Goal: Task Accomplishment & Management: Manage account settings

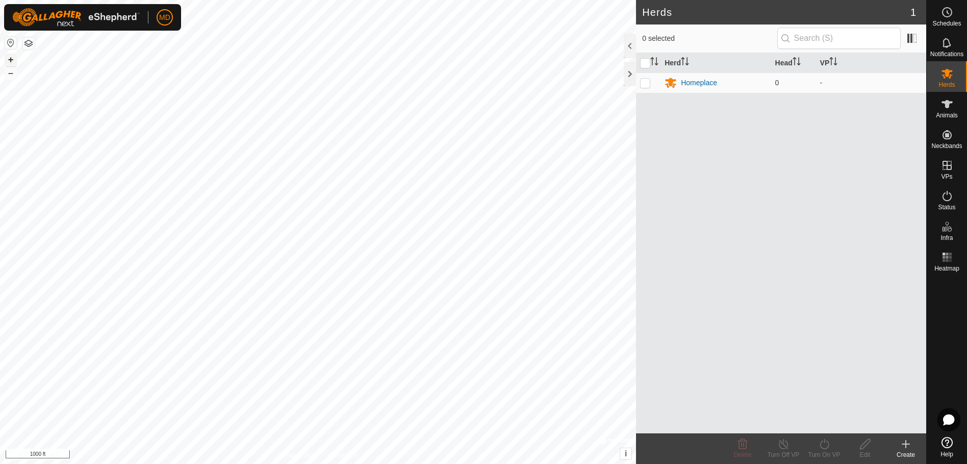
click at [8, 58] on button "+" at bounding box center [11, 60] width 12 height 12
click at [8, 71] on button "–" at bounding box center [11, 73] width 12 height 12
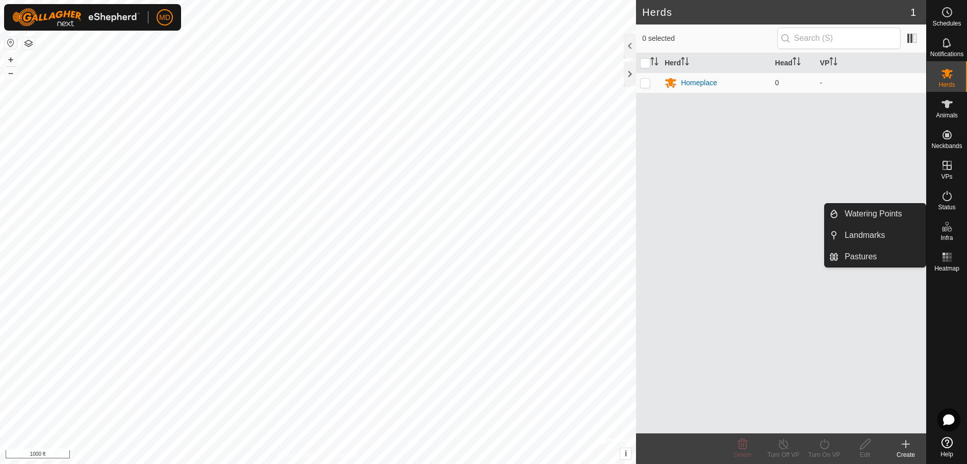
click at [949, 231] on icon at bounding box center [949, 229] width 5 height 6
click at [848, 212] on link "Watering Points" at bounding box center [882, 214] width 87 height 20
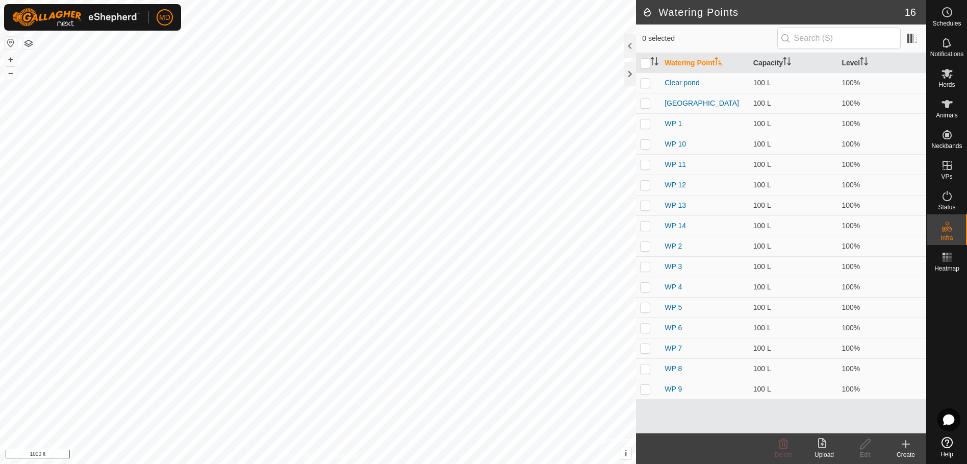
click at [909, 447] on icon at bounding box center [906, 444] width 12 height 12
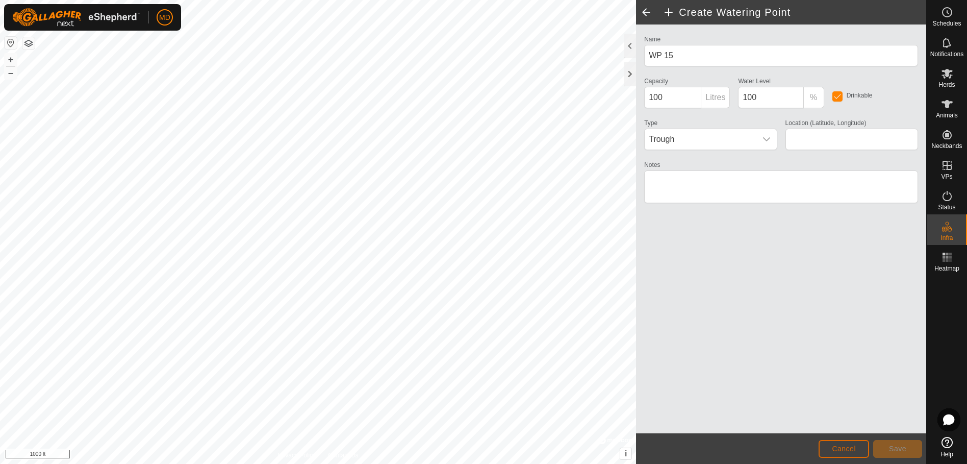
click at [848, 450] on span "Cancel" at bounding box center [844, 448] width 24 height 8
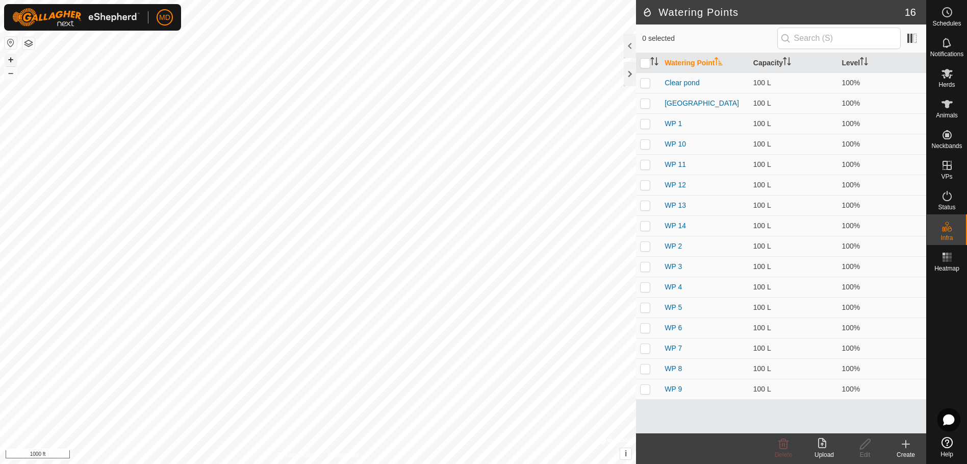
click at [9, 58] on button "+" at bounding box center [11, 60] width 12 height 12
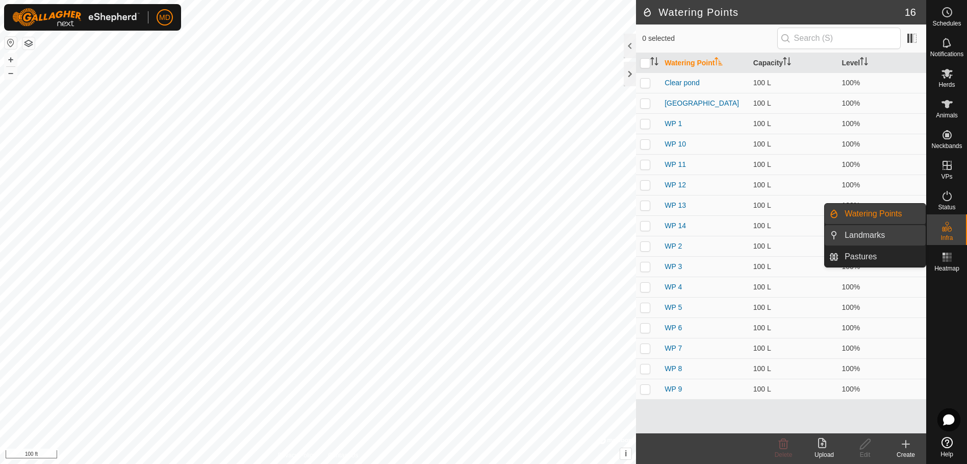
click at [853, 233] on link "Landmarks" at bounding box center [882, 235] width 87 height 20
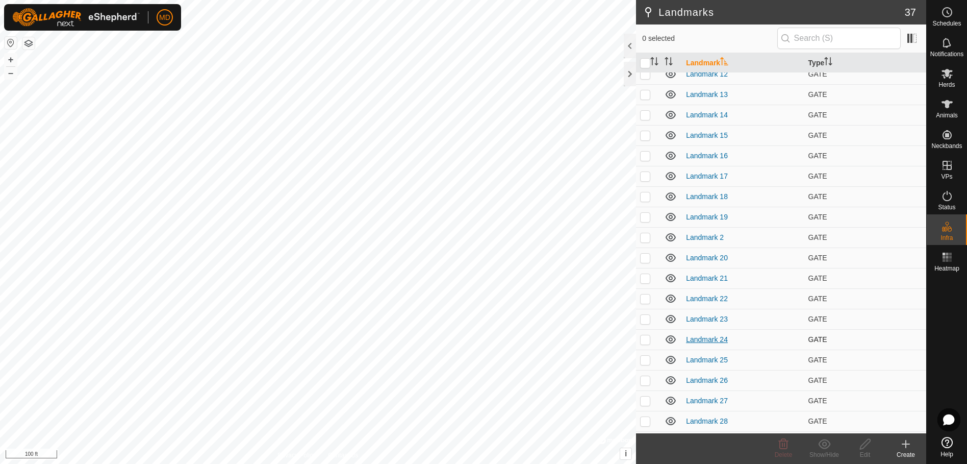
scroll to position [102, 0]
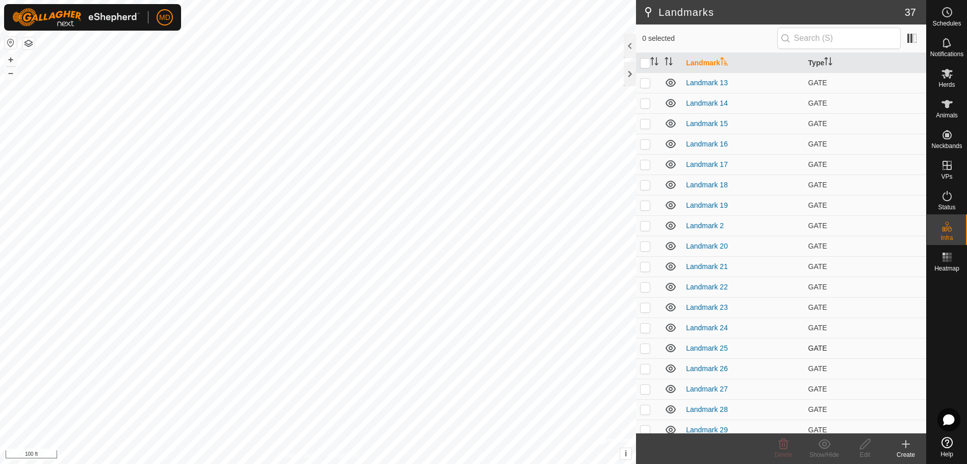
click at [644, 347] on p-checkbox at bounding box center [645, 348] width 10 height 8
checkbox input "true"
click at [866, 449] on icon at bounding box center [865, 444] width 13 height 12
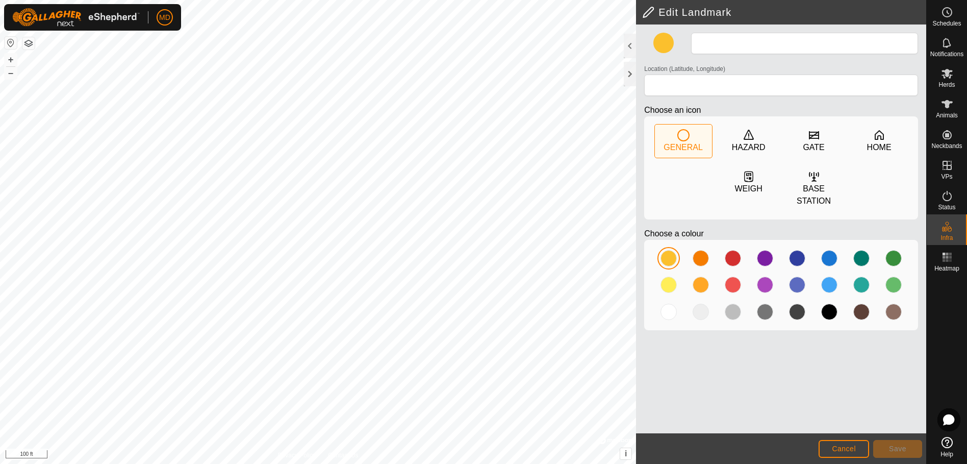
type input "Landmark 25"
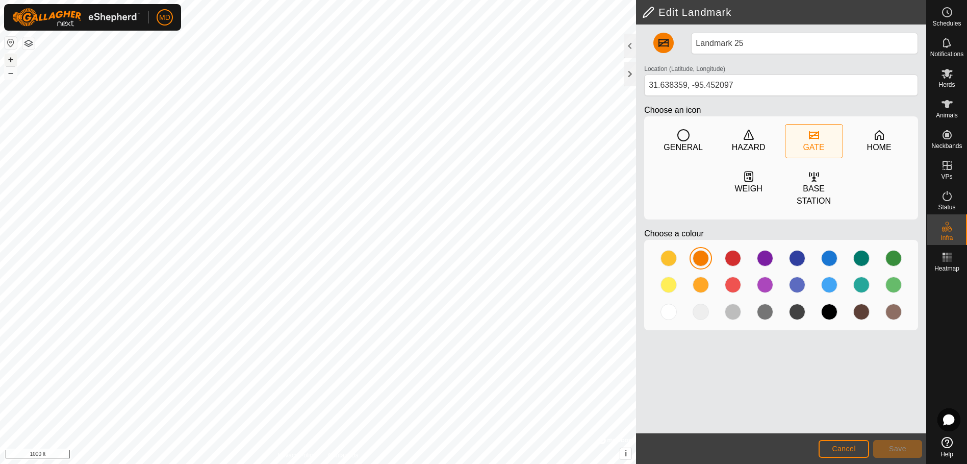
click at [10, 57] on button "+" at bounding box center [11, 60] width 12 height 12
type input "31.638614, -95.452097"
click at [901, 447] on span "Save" at bounding box center [897, 448] width 17 height 8
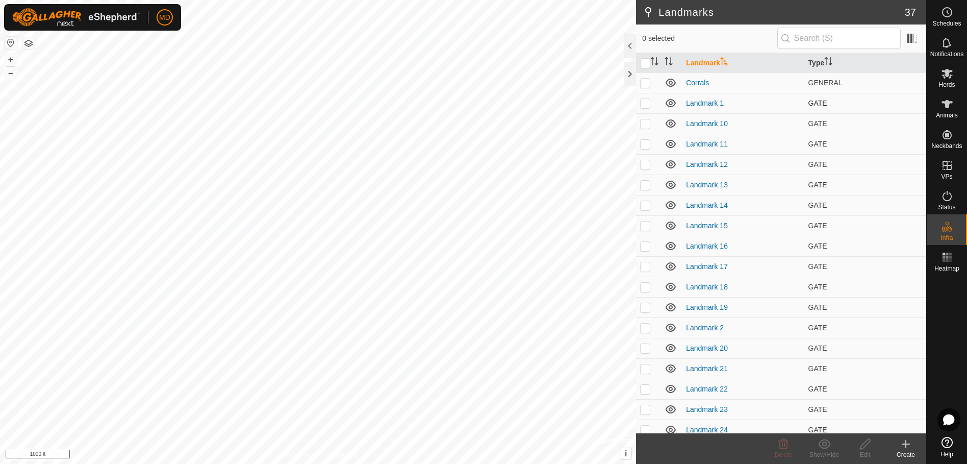
click at [646, 102] on p-checkbox at bounding box center [645, 103] width 10 height 8
checkbox input "true"
click at [12, 60] on button "+" at bounding box center [11, 60] width 12 height 12
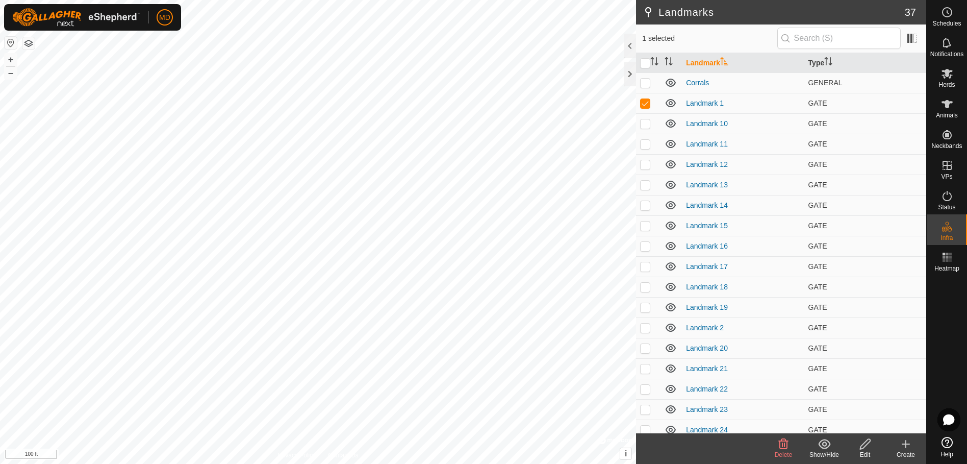
click at [865, 449] on icon at bounding box center [865, 444] width 13 height 12
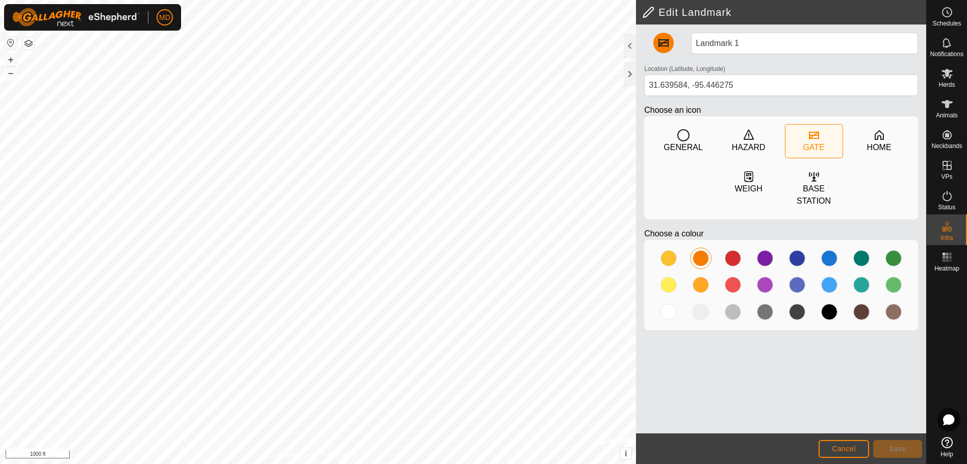
click at [700, 250] on div at bounding box center [701, 258] width 16 height 16
click at [12, 58] on button "+" at bounding box center [11, 60] width 12 height 12
click at [397, 0] on html "MD Schedules Notifications Herds Animals Neckbands VPs Status Infra Heatmap Hel…" at bounding box center [483, 232] width 967 height 464
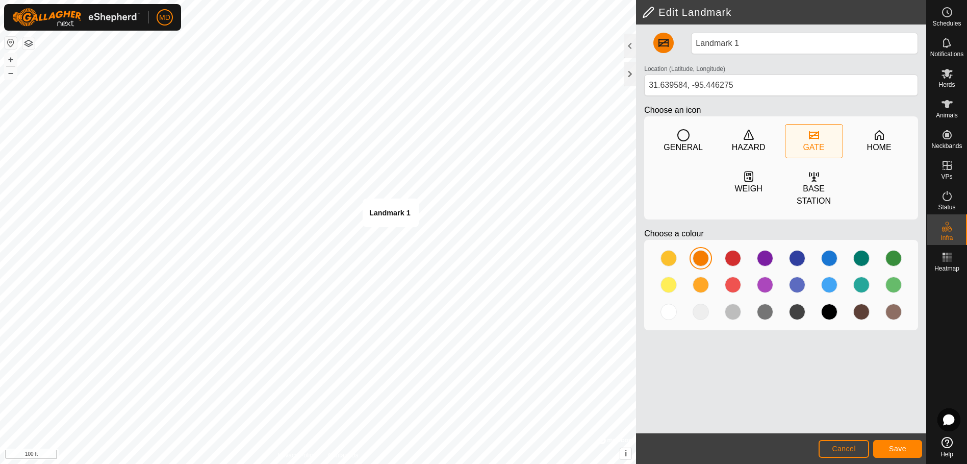
type input "31.639535, -95.446412"
click at [900, 451] on span "Save" at bounding box center [897, 448] width 17 height 8
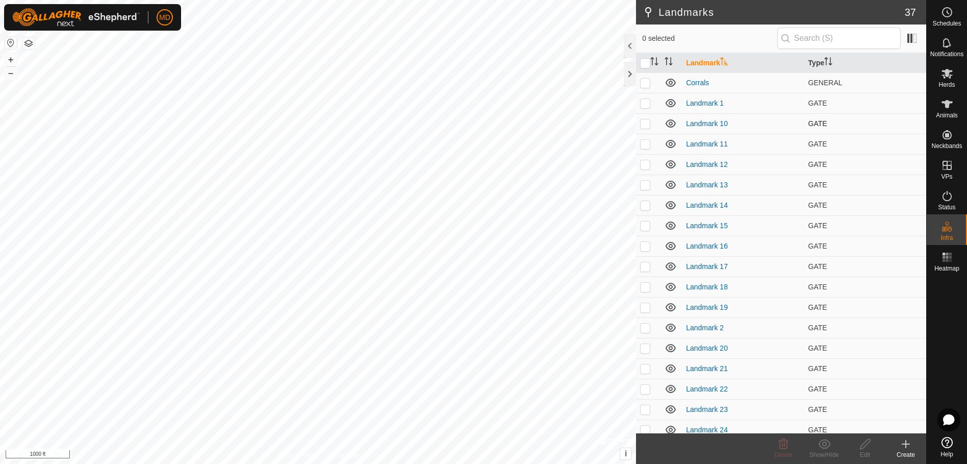
click at [644, 124] on p-checkbox at bounding box center [645, 123] width 10 height 8
checkbox input "true"
click at [864, 448] on icon at bounding box center [865, 444] width 13 height 12
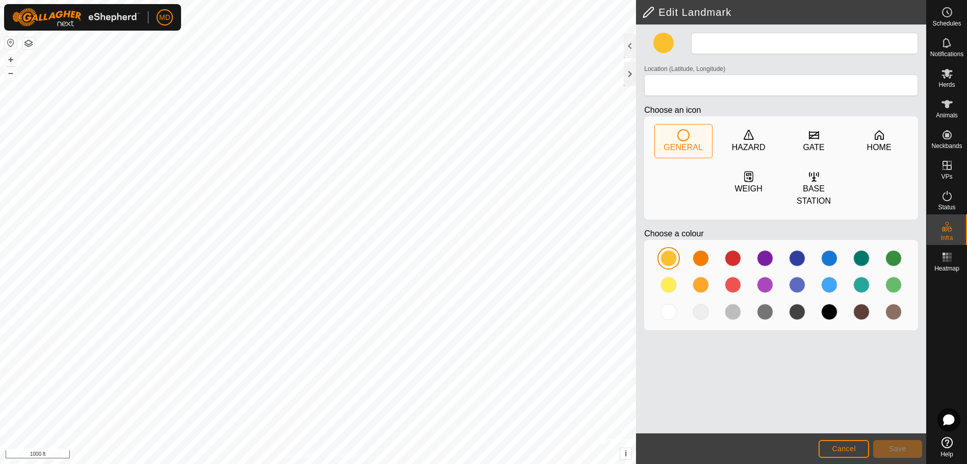
type input "Landmark 10"
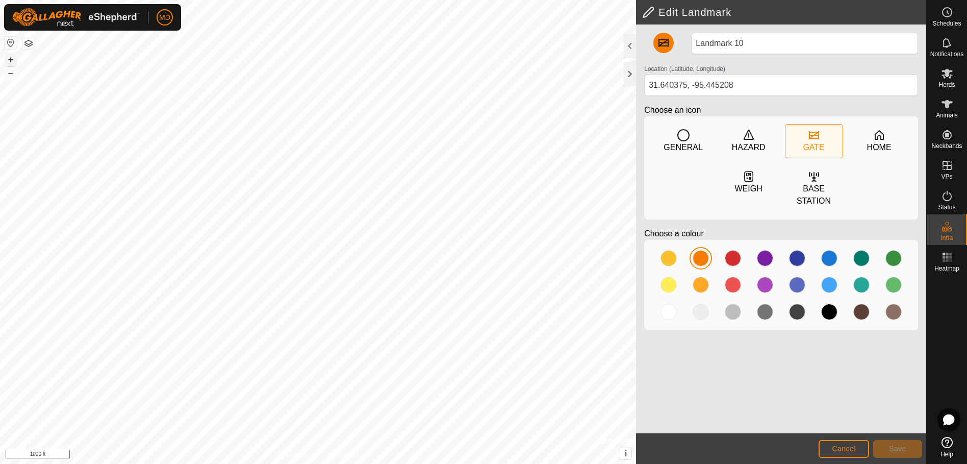
click at [12, 58] on button "+" at bounding box center [11, 60] width 12 height 12
type input "31.640511, -95.445476"
click at [894, 451] on span "Save" at bounding box center [897, 448] width 17 height 8
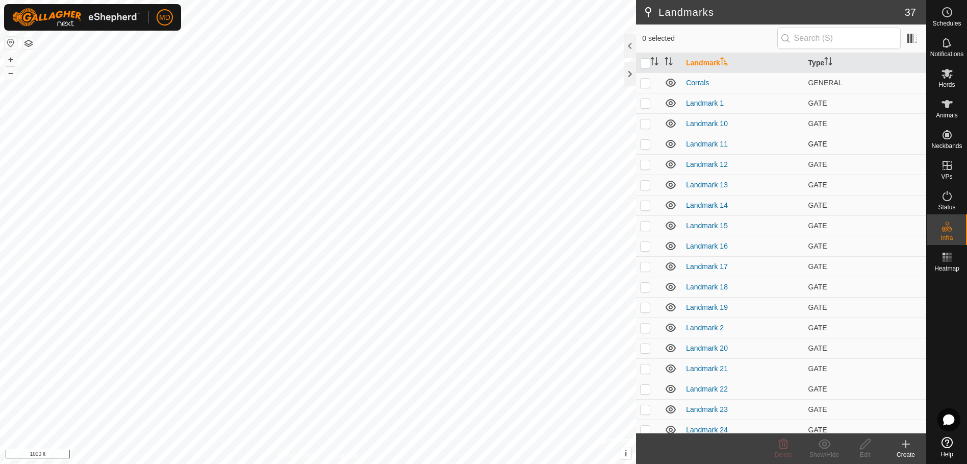
click at [644, 142] on p-checkbox at bounding box center [645, 144] width 10 height 8
checkbox input "true"
click at [12, 58] on button "+" at bounding box center [11, 60] width 12 height 12
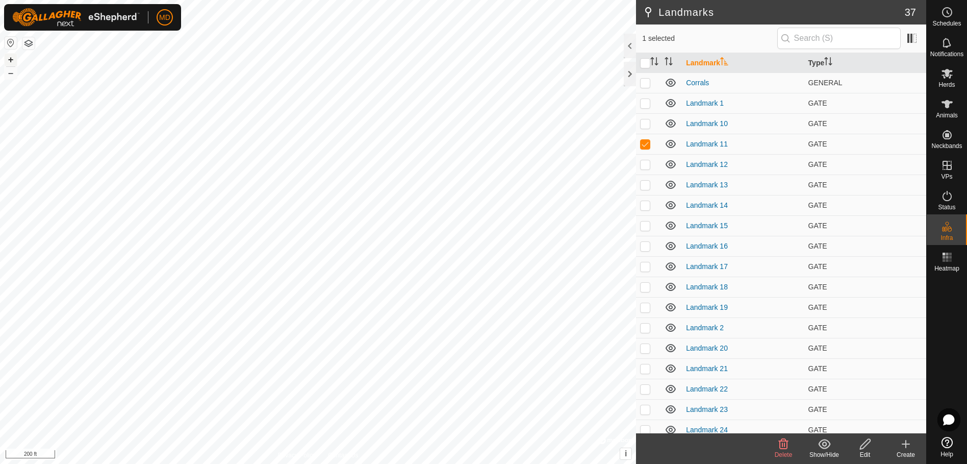
click at [12, 58] on button "+" at bounding box center [11, 60] width 12 height 12
click at [864, 444] on icon at bounding box center [865, 444] width 13 height 12
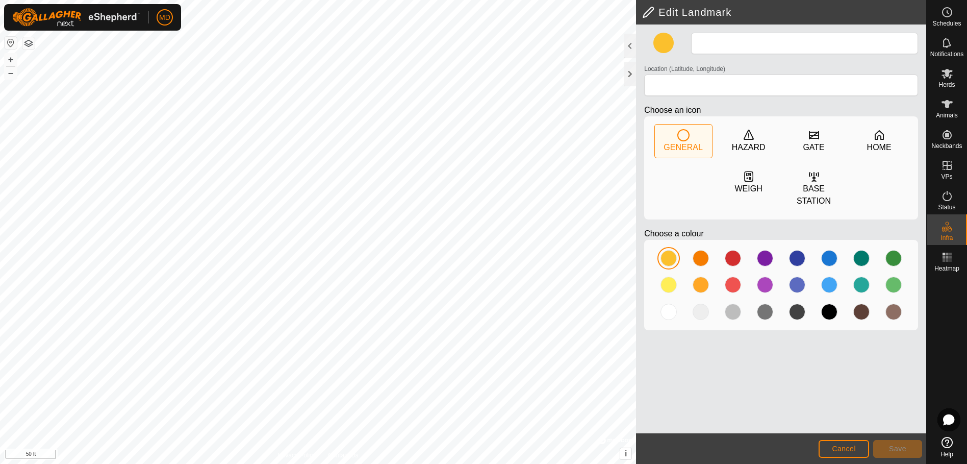
type input "Landmark 11"
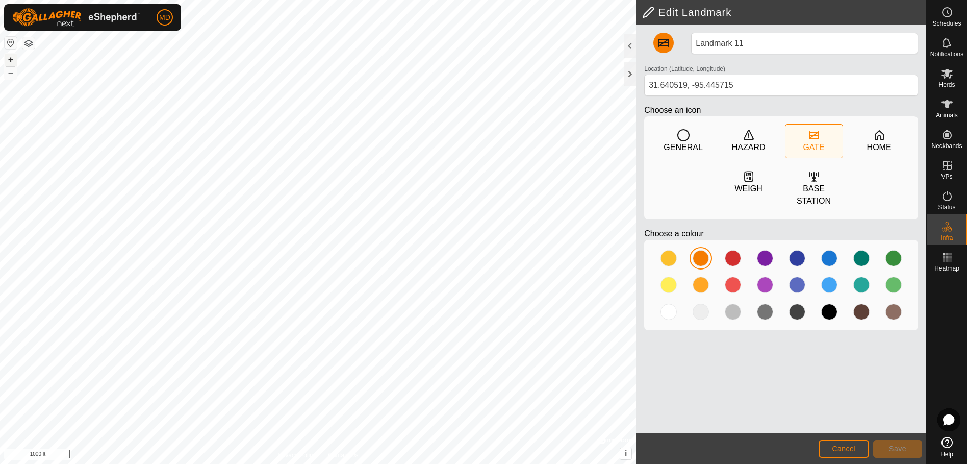
click at [10, 59] on button "+" at bounding box center [11, 60] width 12 height 12
type input "31.640543, -95.445553"
click at [907, 447] on button "Save" at bounding box center [897, 449] width 49 height 18
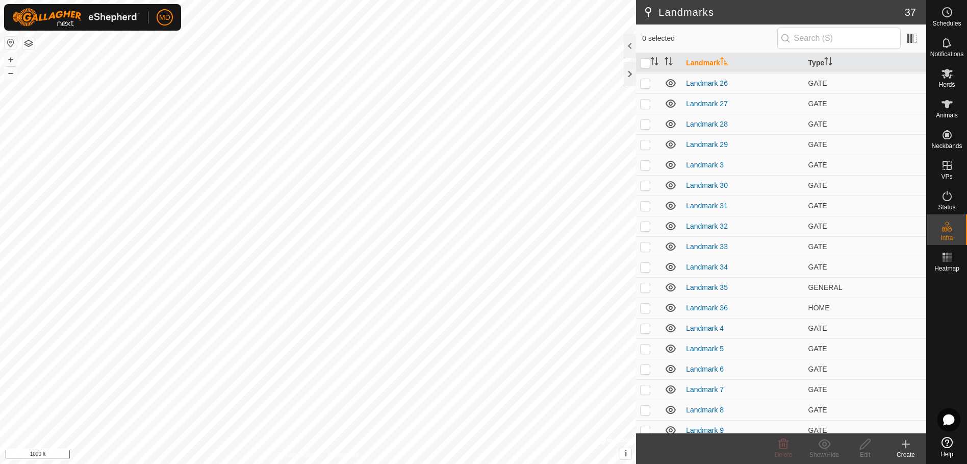
scroll to position [395, 0]
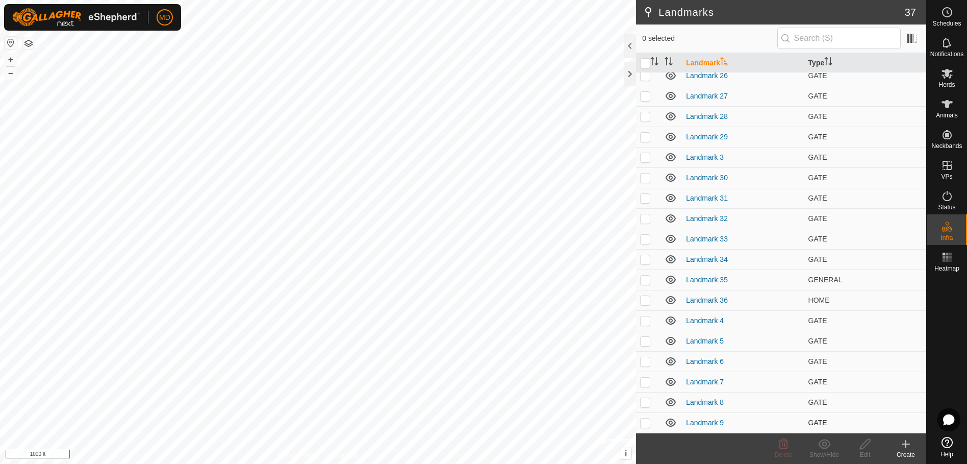
click at [645, 422] on p-checkbox at bounding box center [645, 422] width 10 height 8
checkbox input "true"
click at [863, 445] on icon at bounding box center [865, 444] width 13 height 12
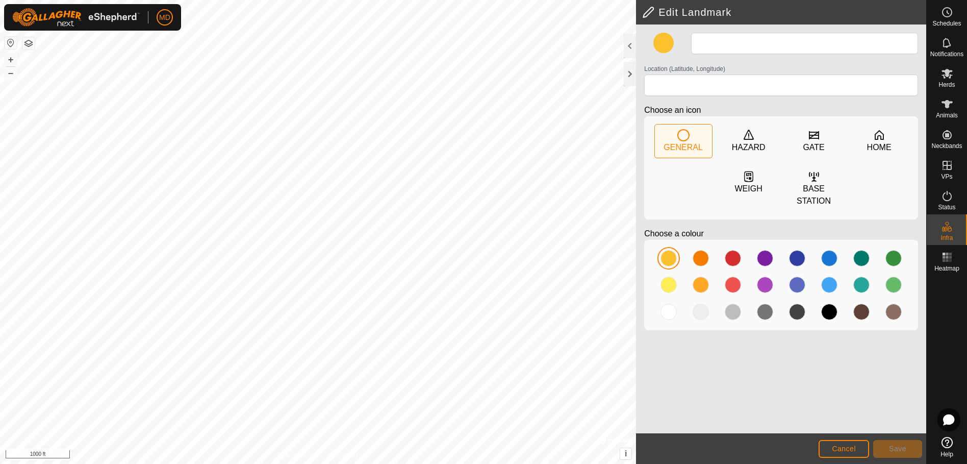
type input "Landmark 9"
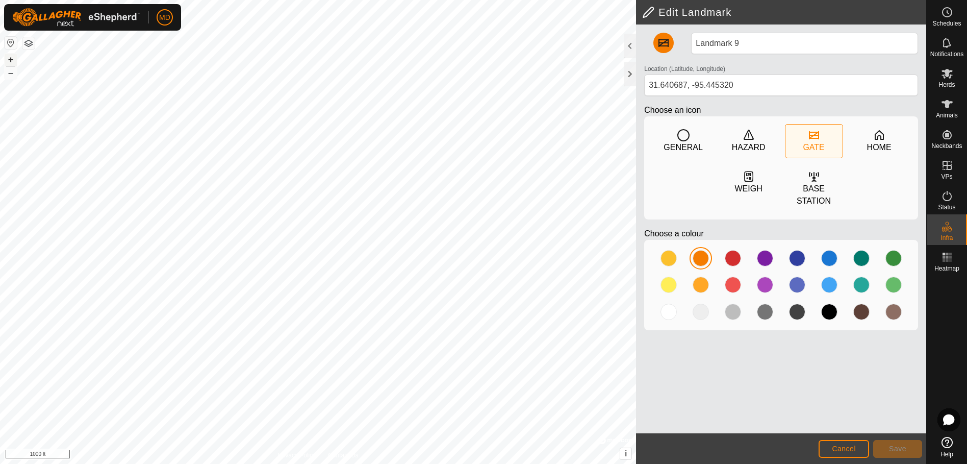
click at [10, 58] on button "+" at bounding box center [11, 60] width 12 height 12
type input "31.640603, -95.445363"
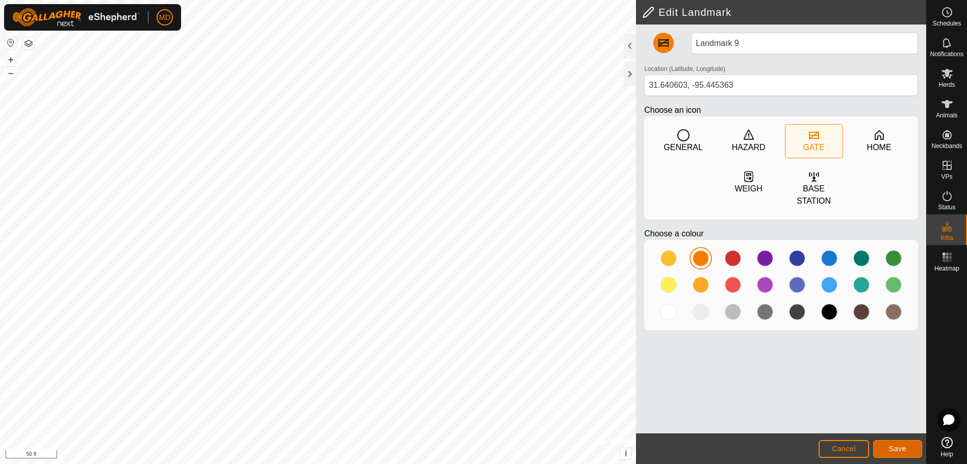
click at [904, 446] on span "Save" at bounding box center [897, 448] width 17 height 8
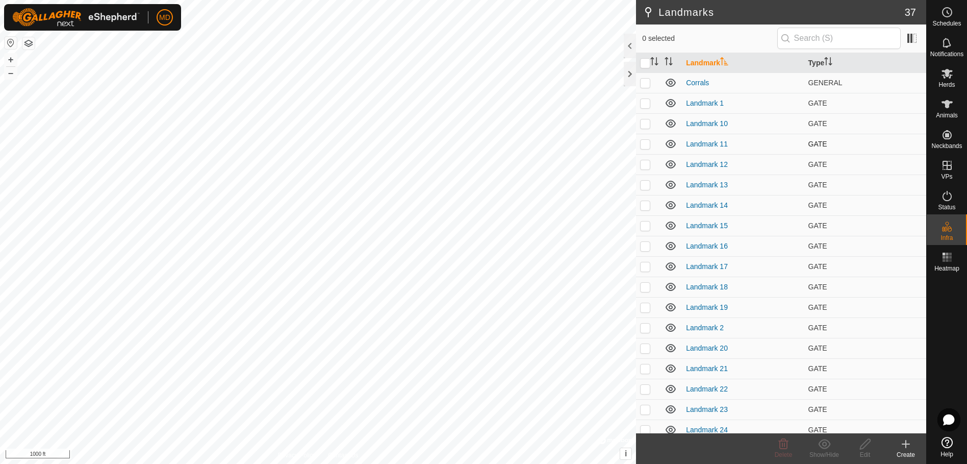
click at [645, 144] on p-checkbox at bounding box center [645, 144] width 10 height 8
checkbox input "true"
click at [867, 446] on icon at bounding box center [865, 444] width 13 height 12
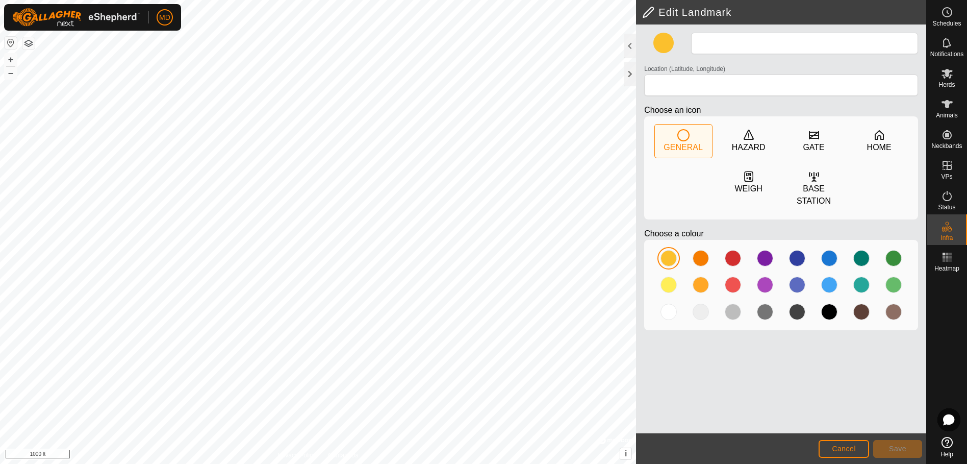
type input "Landmark 11"
type input "31.640543, -95.445553"
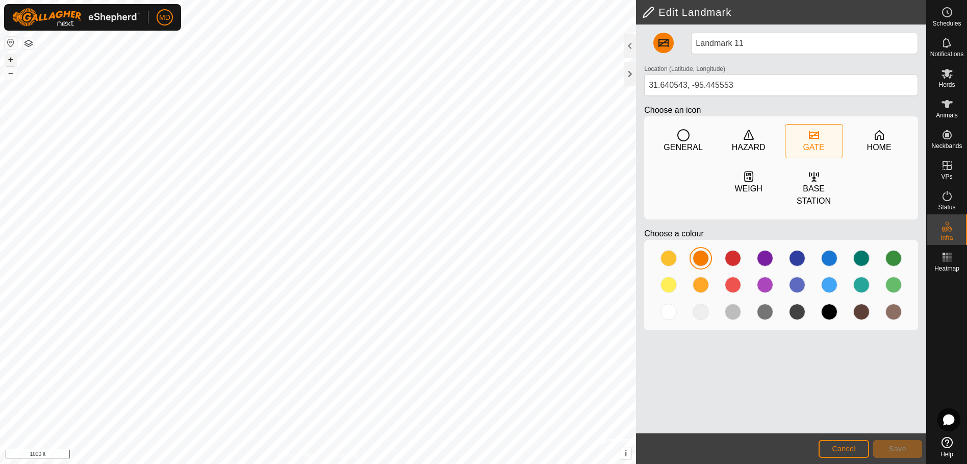
click at [9, 58] on button "+" at bounding box center [11, 60] width 12 height 12
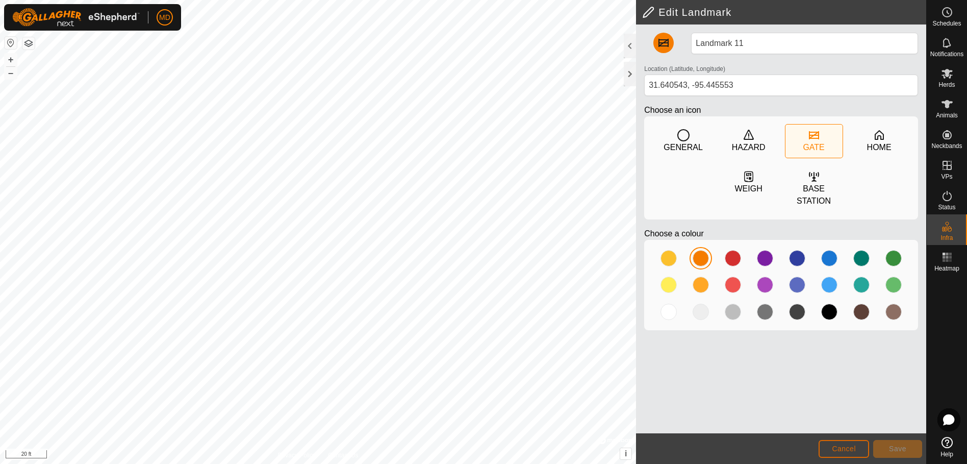
click at [849, 445] on span "Cancel" at bounding box center [844, 448] width 24 height 8
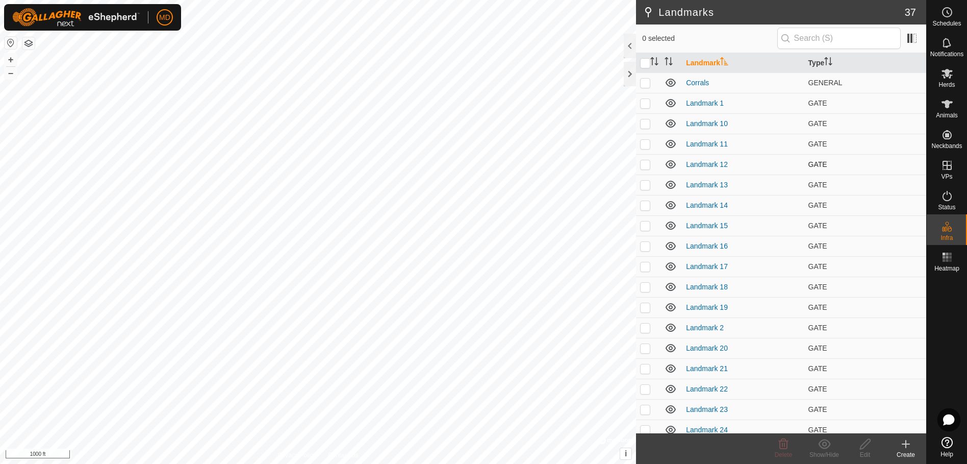
click at [643, 164] on p-checkbox at bounding box center [645, 164] width 10 height 8
checkbox input "true"
click at [14, 55] on button "+" at bounding box center [11, 60] width 12 height 12
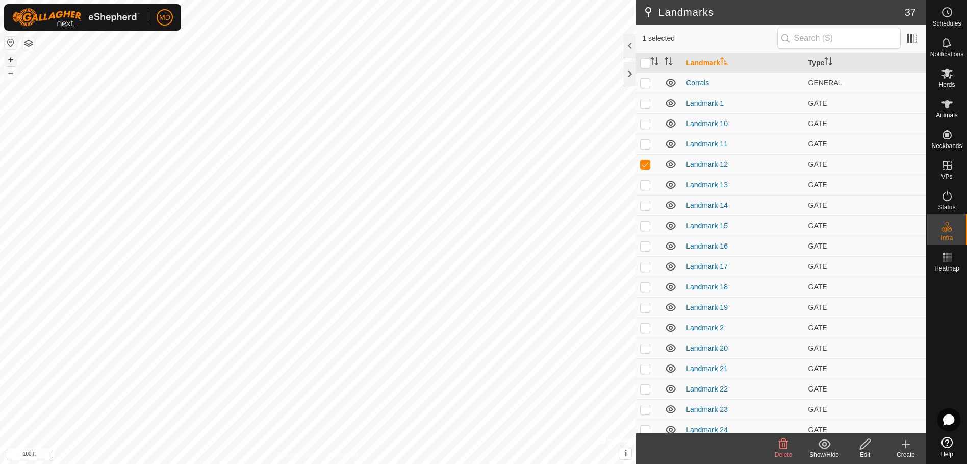
click at [14, 55] on button "+" at bounding box center [11, 60] width 12 height 12
click at [865, 448] on icon at bounding box center [865, 444] width 13 height 12
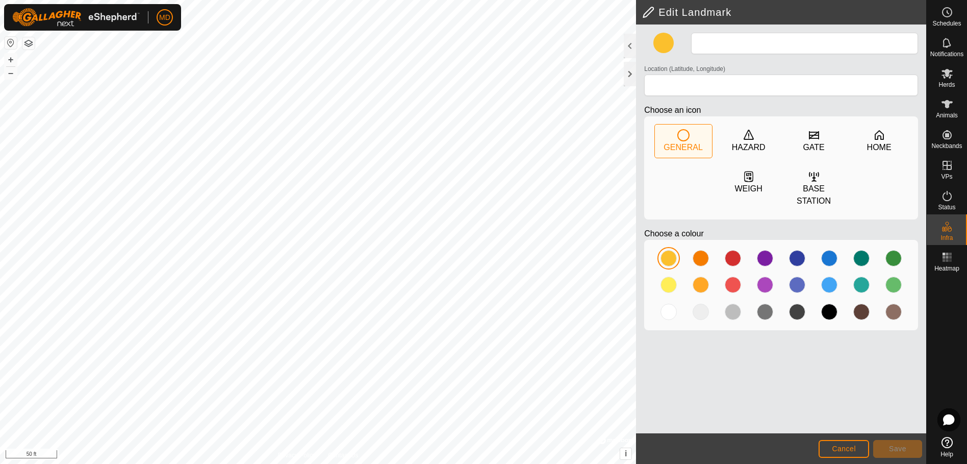
type input "Landmark 12"
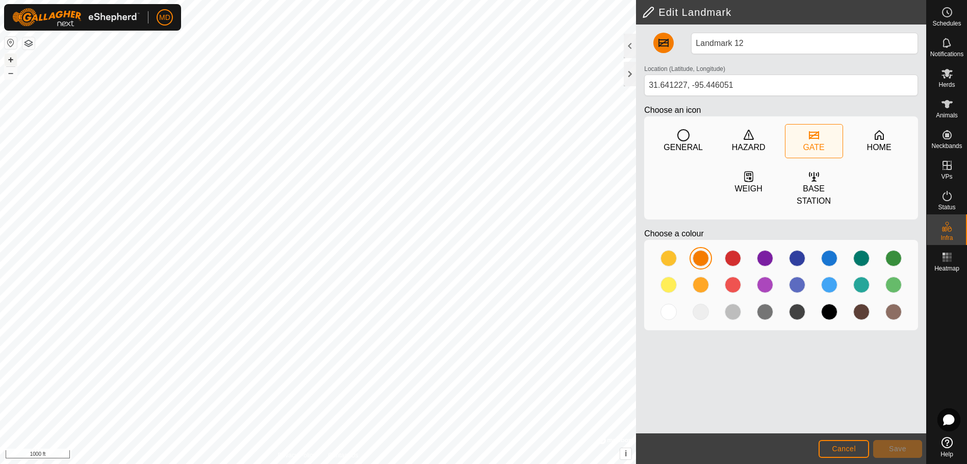
click at [9, 59] on button "+" at bounding box center [11, 60] width 12 height 12
click at [7, 59] on button "+" at bounding box center [11, 60] width 12 height 12
click at [6, 59] on button "+" at bounding box center [11, 60] width 12 height 12
type input "31.641234, -95.445660"
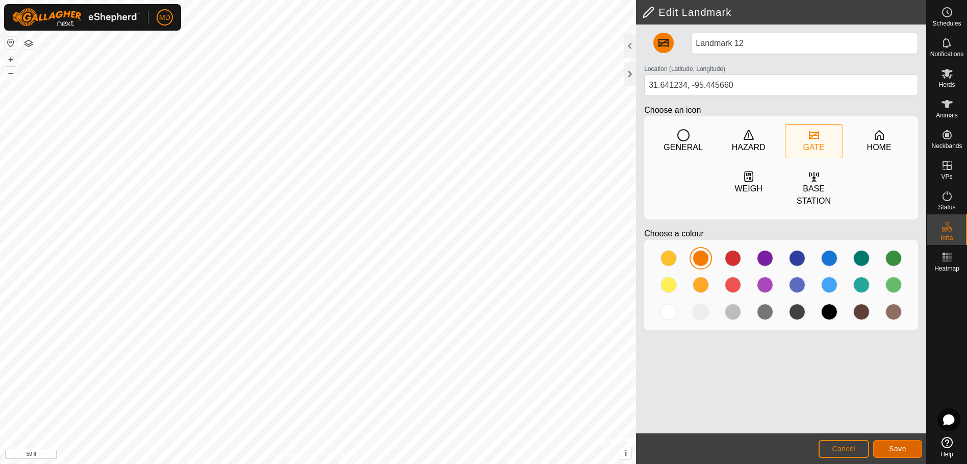
click at [895, 445] on span "Save" at bounding box center [897, 448] width 17 height 8
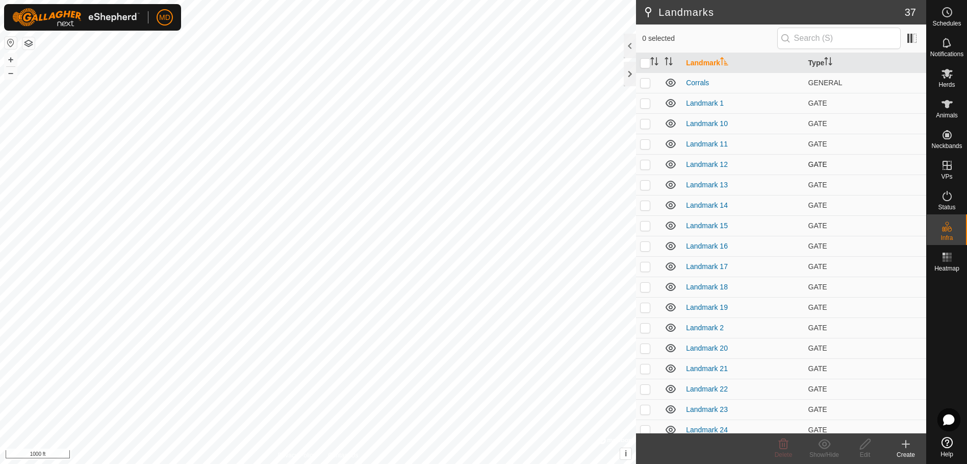
click at [644, 165] on p-checkbox at bounding box center [645, 164] width 10 height 8
checkbox input "true"
click at [645, 185] on p-checkbox at bounding box center [645, 185] width 10 height 8
checkbox input "true"
click at [644, 165] on p-checkbox at bounding box center [645, 164] width 10 height 8
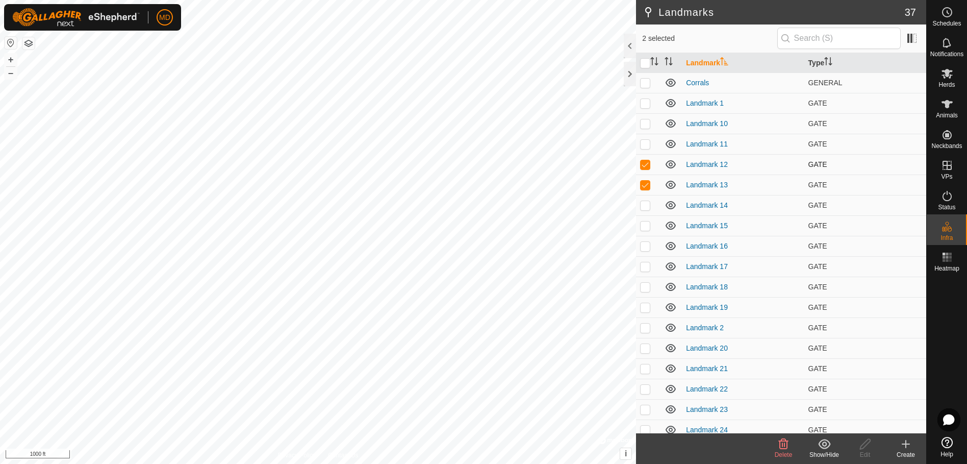
checkbox input "false"
click at [869, 446] on icon at bounding box center [865, 444] width 13 height 12
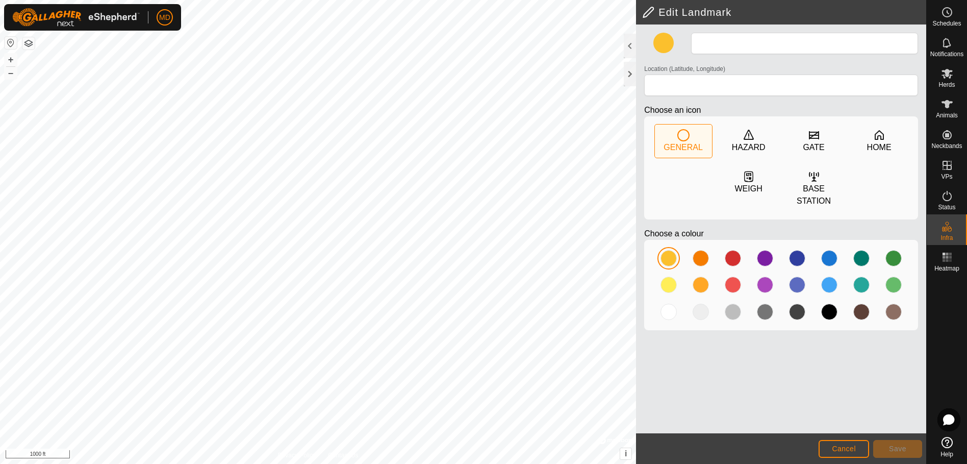
type input "Landmark 13"
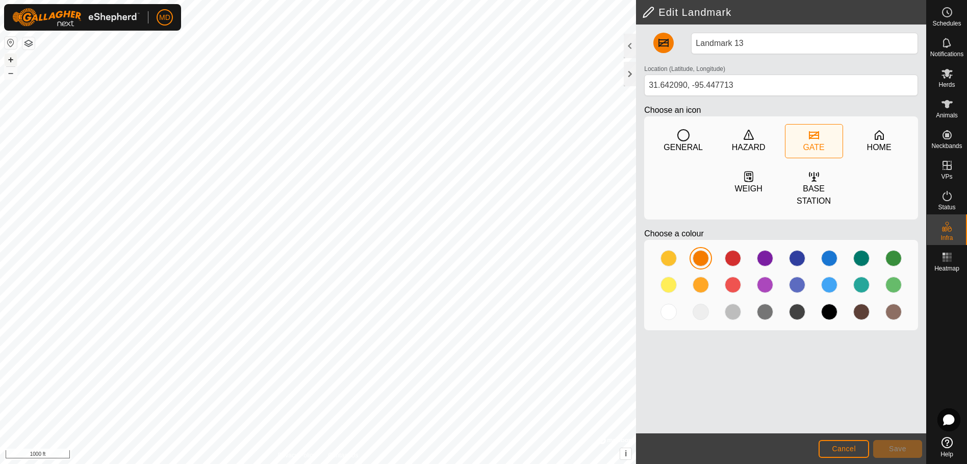
click at [12, 60] on button "+" at bounding box center [11, 60] width 12 height 12
type input "31.642225, -95.447541"
click at [899, 447] on span "Save" at bounding box center [897, 448] width 17 height 8
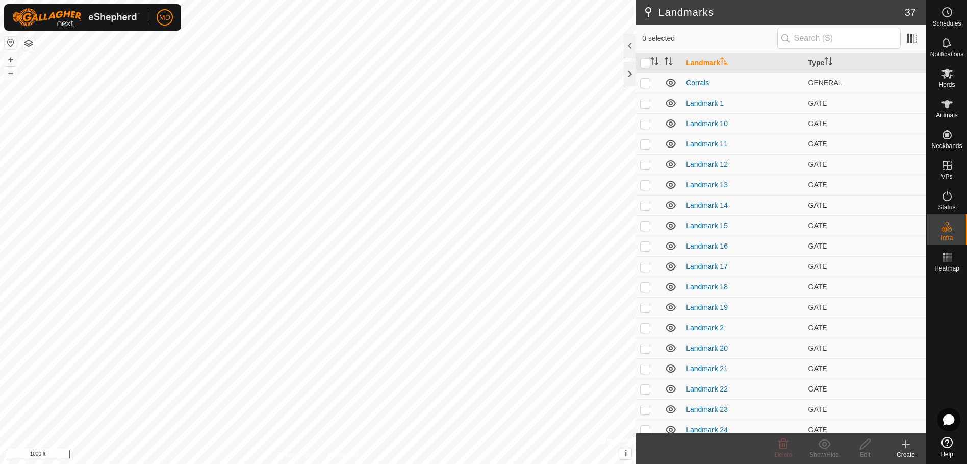
click at [645, 205] on p-checkbox at bounding box center [645, 205] width 10 height 8
checkbox input "true"
click at [645, 223] on p-checkbox at bounding box center [645, 225] width 10 height 8
checkbox input "true"
click at [645, 203] on p-checkbox at bounding box center [645, 205] width 10 height 8
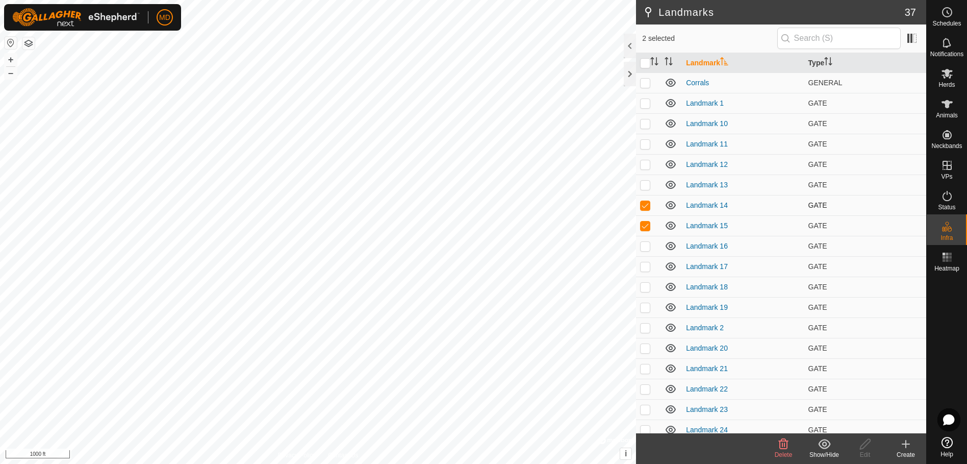
checkbox input "false"
click at [643, 246] on p-checkbox at bounding box center [645, 246] width 10 height 8
checkbox input "true"
click at [643, 225] on p-checkbox at bounding box center [645, 225] width 10 height 8
checkbox input "false"
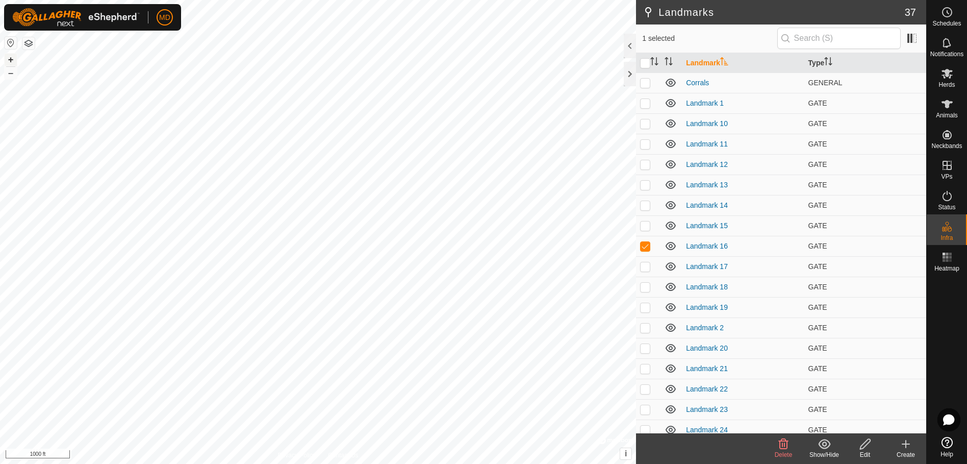
click at [9, 58] on button "+" at bounding box center [11, 60] width 12 height 12
click at [11, 58] on button "+" at bounding box center [11, 60] width 12 height 12
click at [646, 268] on p-checkbox at bounding box center [645, 266] width 10 height 8
checkbox input "true"
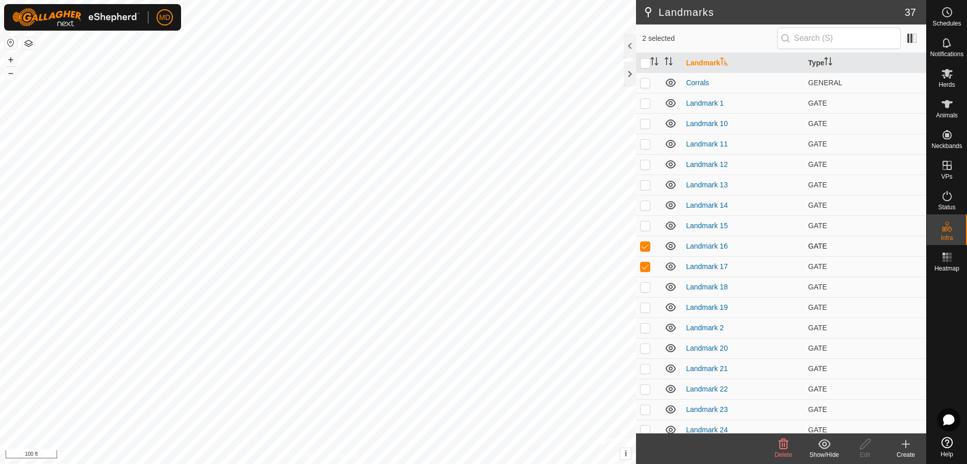
click at [645, 246] on p-checkbox at bounding box center [645, 246] width 10 height 8
checkbox input "false"
click at [11, 73] on button "–" at bounding box center [11, 73] width 12 height 12
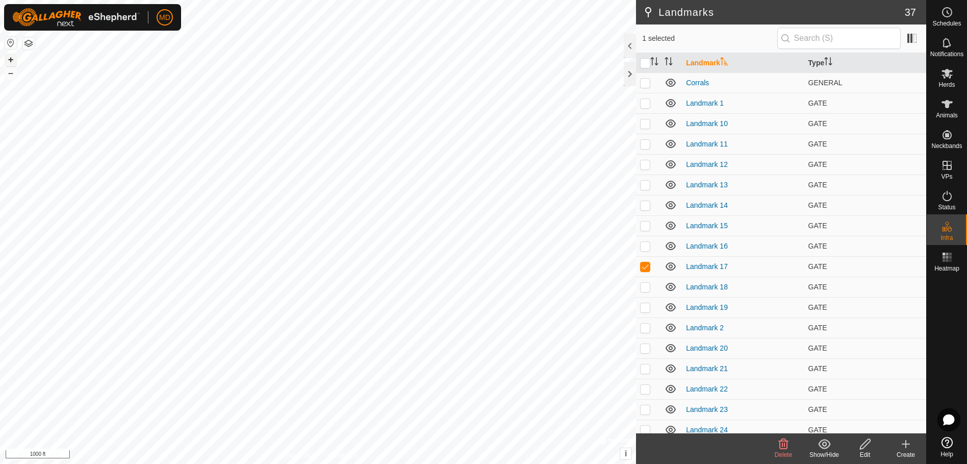
click at [9, 59] on button "+" at bounding box center [11, 60] width 12 height 12
click at [9, 60] on button "+" at bounding box center [11, 60] width 12 height 12
click at [865, 448] on icon at bounding box center [865, 444] width 13 height 12
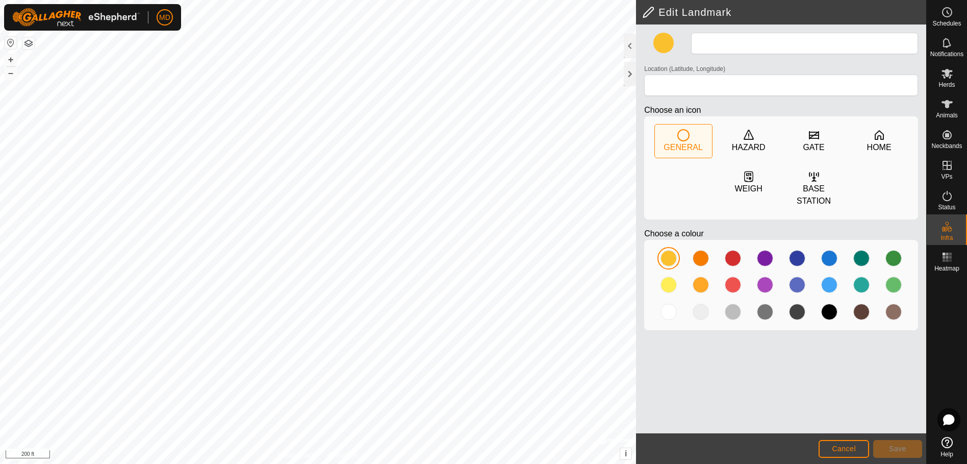
type input "Landmark 17"
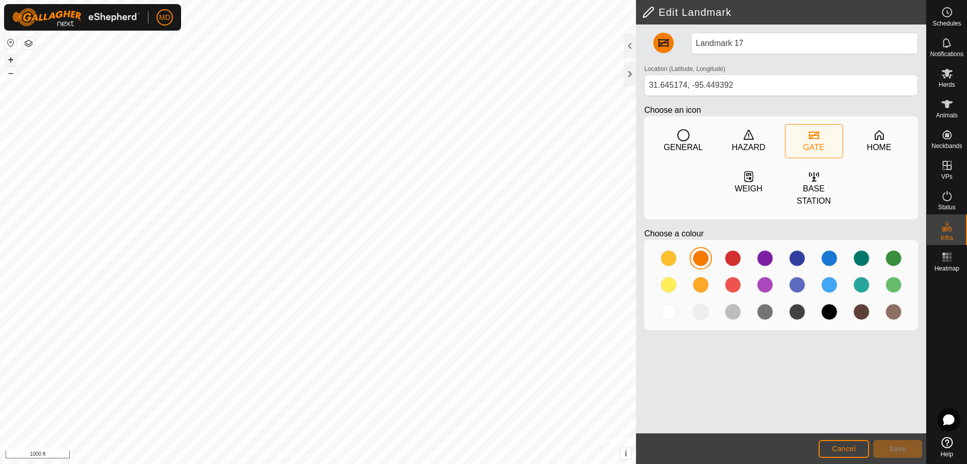
click at [9, 58] on button "+" at bounding box center [11, 60] width 12 height 12
type input "31.645434, -95.449405"
click at [898, 446] on span "Save" at bounding box center [897, 448] width 17 height 8
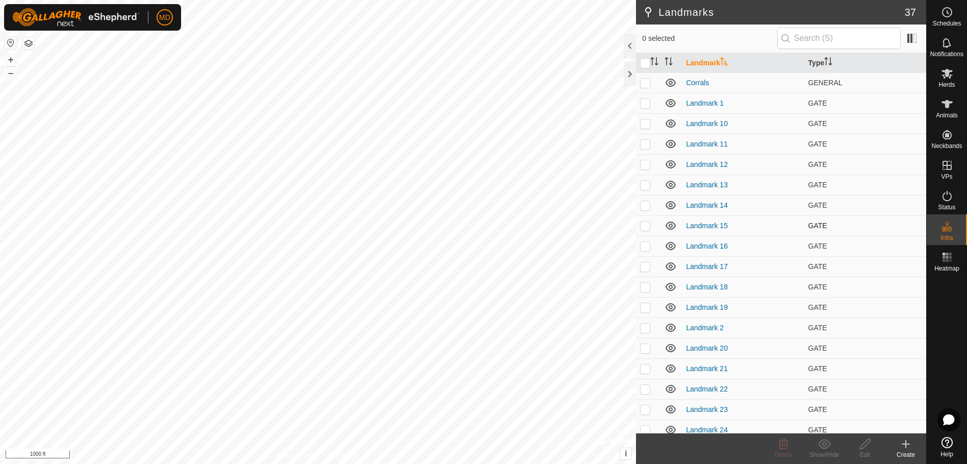
click at [644, 225] on p-checkbox at bounding box center [645, 225] width 10 height 8
checkbox input "true"
click at [865, 447] on icon at bounding box center [865, 444] width 13 height 12
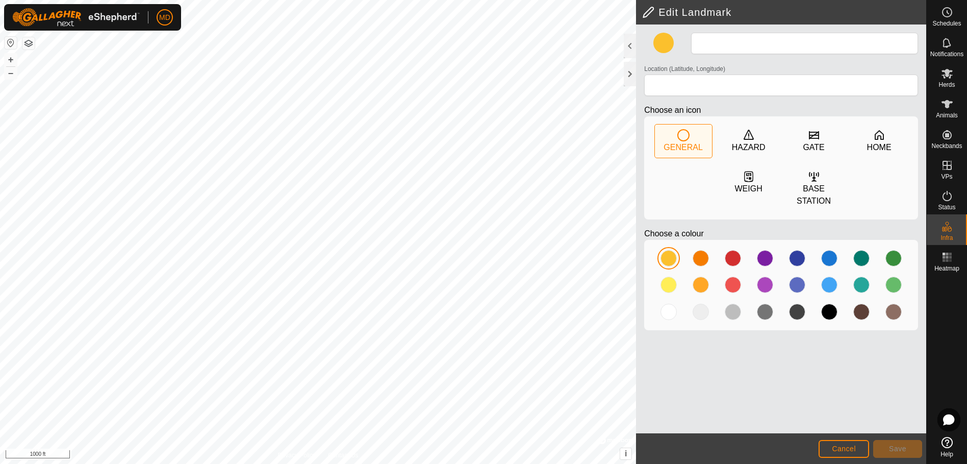
type input "Landmark 15"
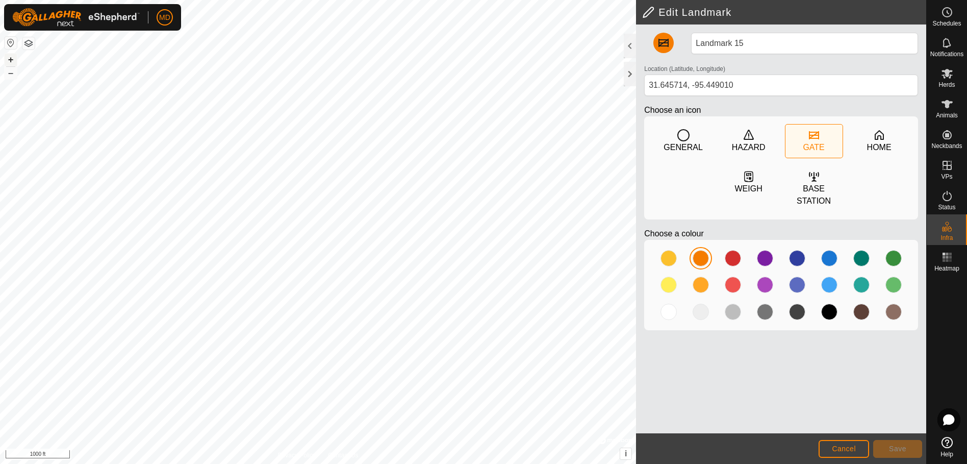
click at [8, 61] on button "+" at bounding box center [11, 60] width 12 height 12
click at [8, 63] on button "+" at bounding box center [11, 60] width 12 height 12
type input "31.645649, -95.449258"
click at [896, 448] on span "Save" at bounding box center [897, 448] width 17 height 8
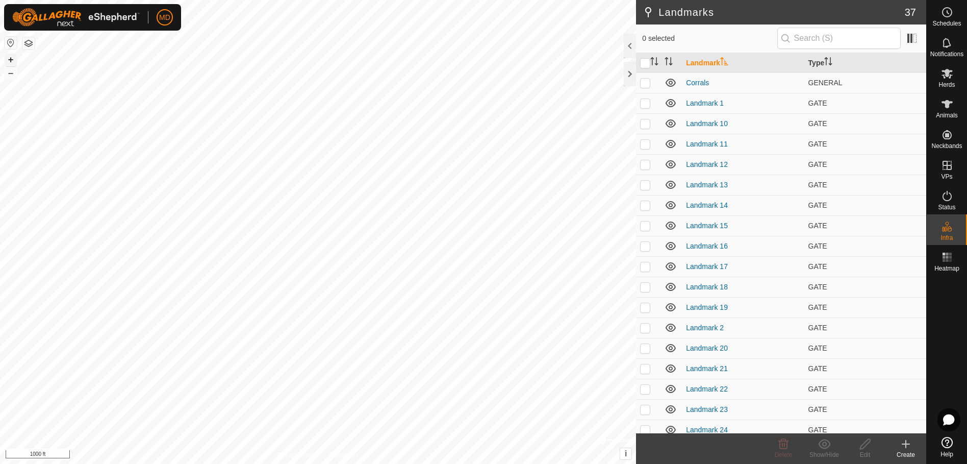
click at [9, 58] on button "+" at bounding box center [11, 60] width 12 height 12
click at [647, 288] on p-checkbox at bounding box center [645, 287] width 10 height 8
checkbox input "true"
click at [862, 449] on icon at bounding box center [865, 444] width 13 height 12
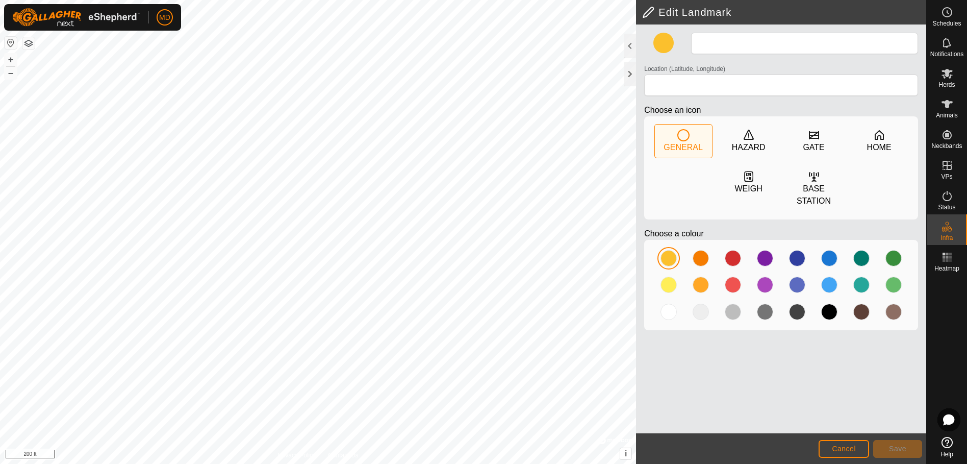
type input "Landmark 18"
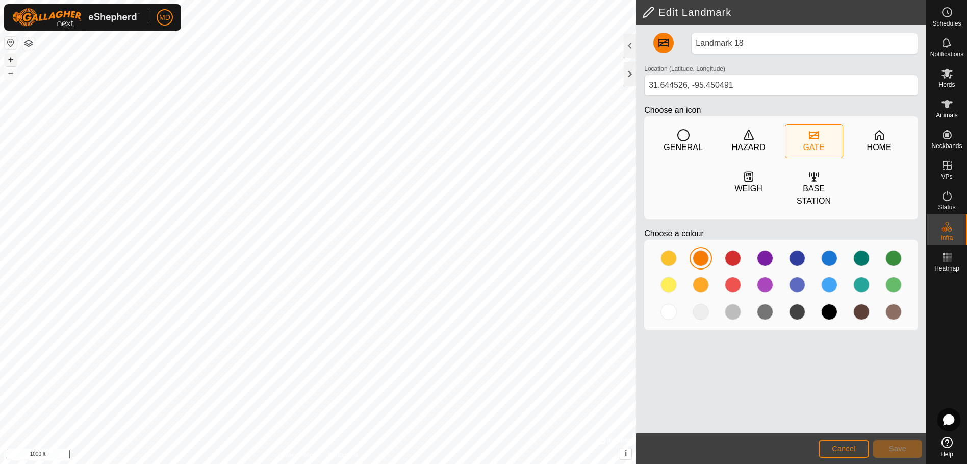
click at [9, 61] on button "+" at bounding box center [11, 60] width 12 height 12
type input "31.644659, -95.450634"
click at [896, 451] on span "Save" at bounding box center [897, 448] width 17 height 8
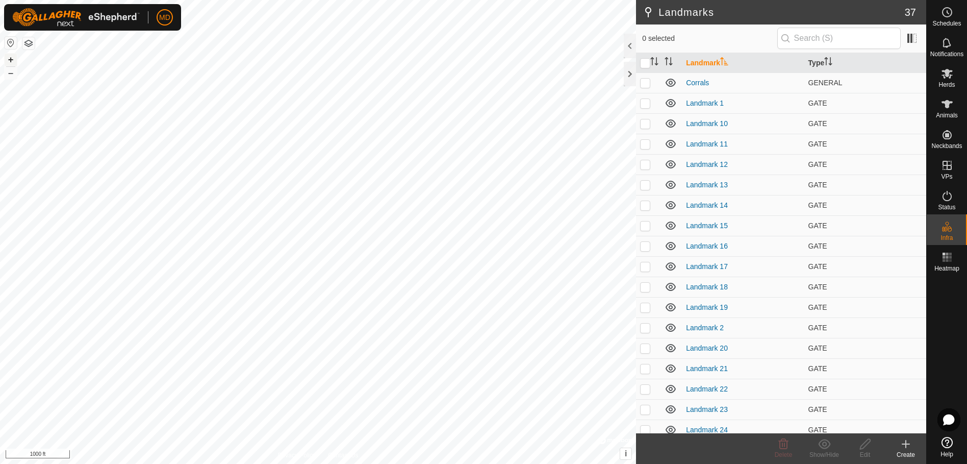
click at [10, 59] on button "+" at bounding box center [11, 60] width 12 height 12
click at [909, 447] on icon at bounding box center [906, 444] width 12 height 12
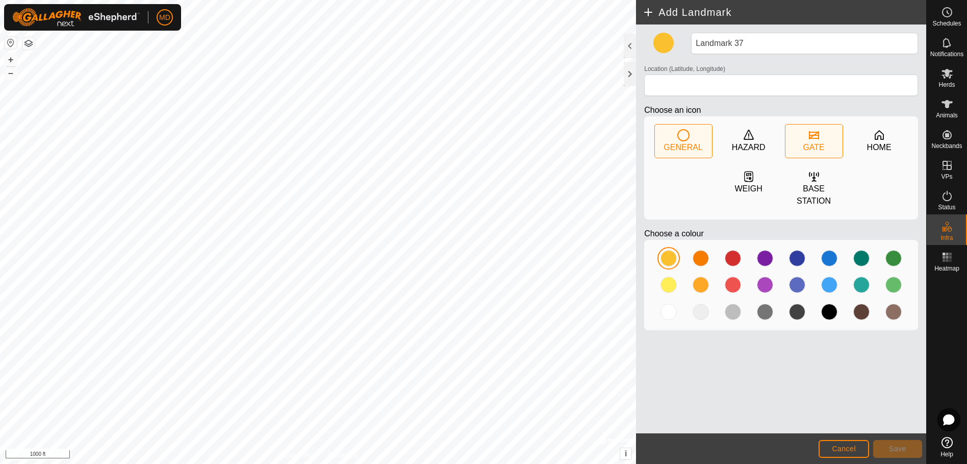
click at [815, 136] on icon at bounding box center [814, 135] width 12 height 12
click at [701, 250] on div at bounding box center [701, 258] width 16 height 16
type input "31.643512, -95.449814"
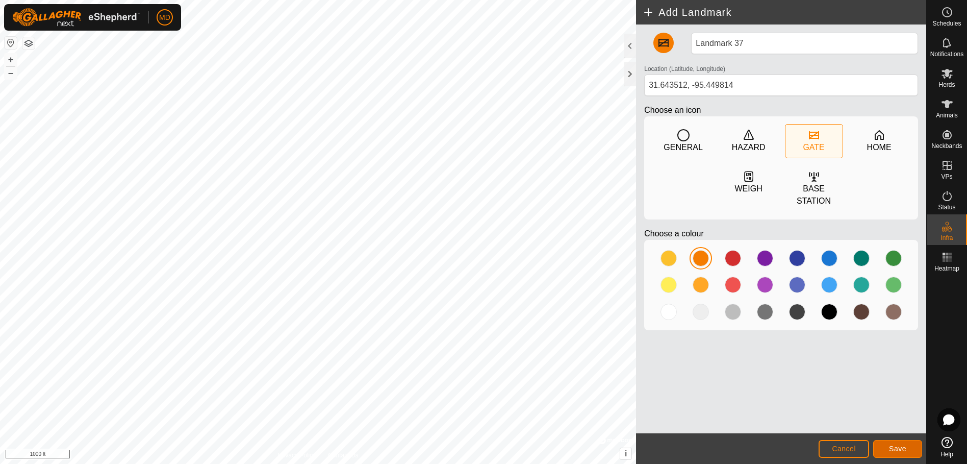
click at [896, 449] on span "Save" at bounding box center [897, 448] width 17 height 8
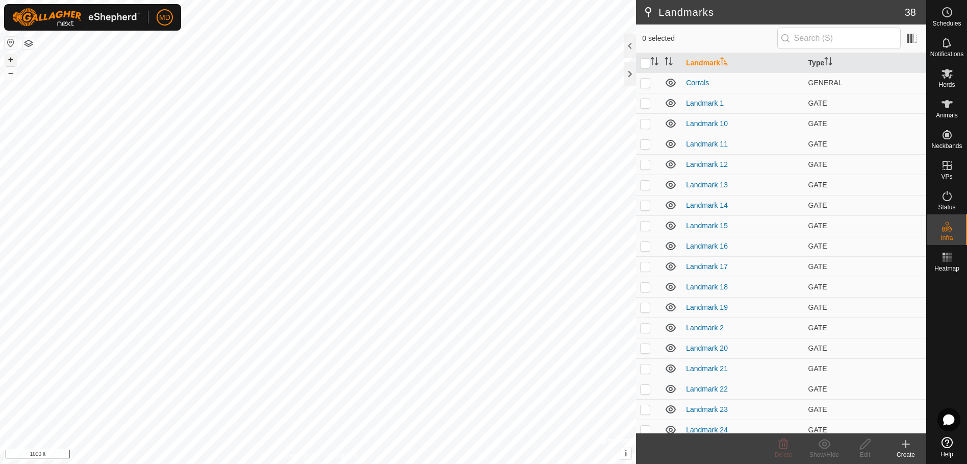
click at [8, 58] on button "+" at bounding box center [11, 60] width 12 height 12
checkbox input "true"
click at [867, 448] on icon at bounding box center [865, 444] width 13 height 12
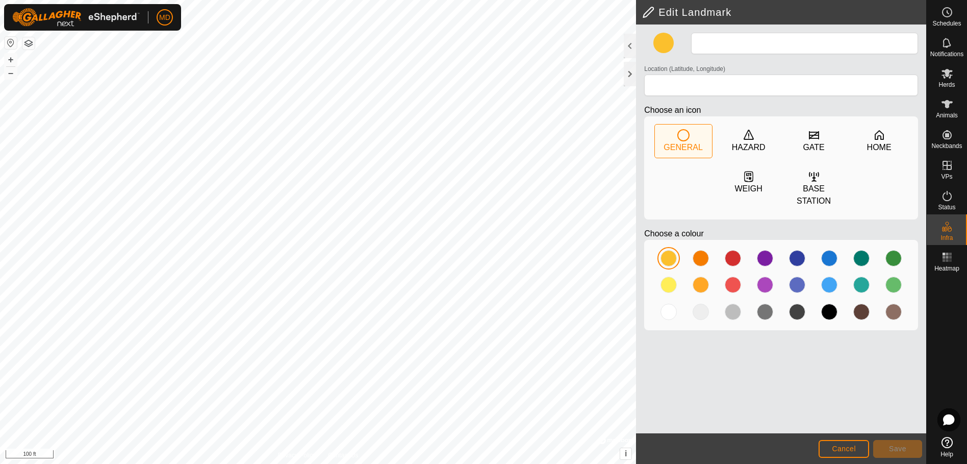
type input "Landmark 37"
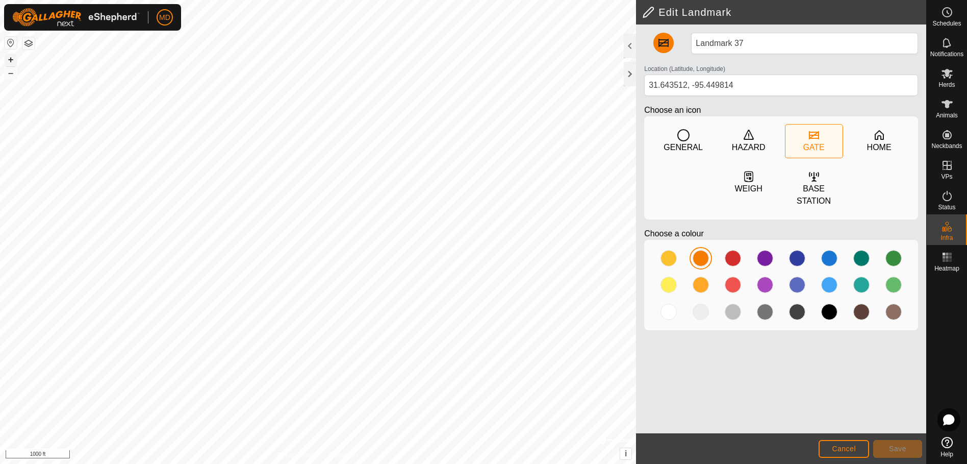
click at [8, 58] on button "+" at bounding box center [11, 60] width 12 height 12
type input "31.643479, -95.449910"
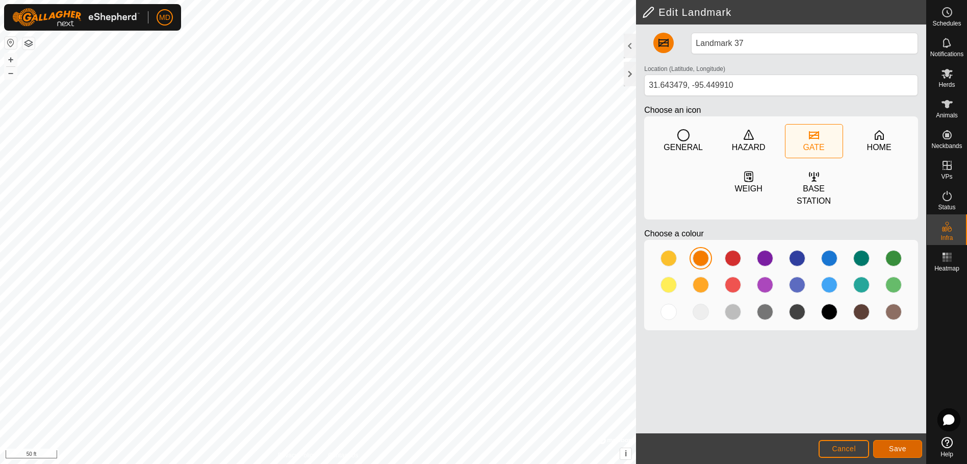
click at [892, 445] on span "Save" at bounding box center [897, 448] width 17 height 8
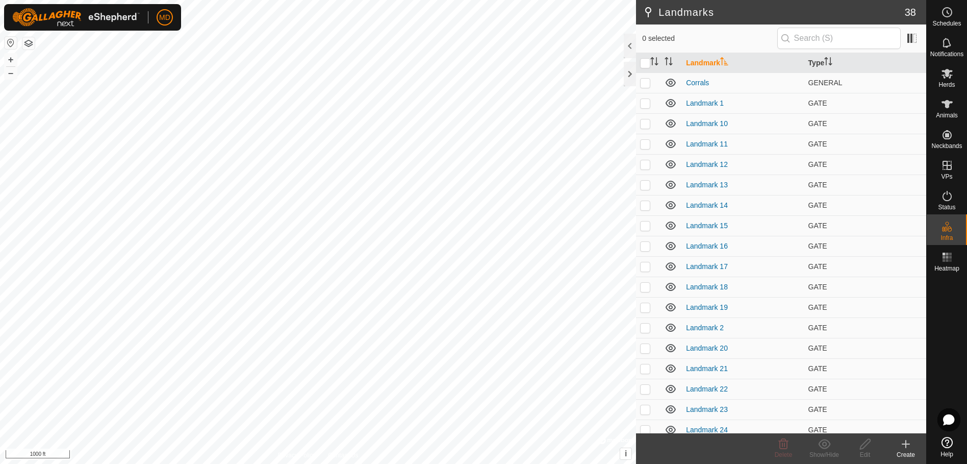
click at [905, 445] on icon at bounding box center [906, 444] width 12 height 12
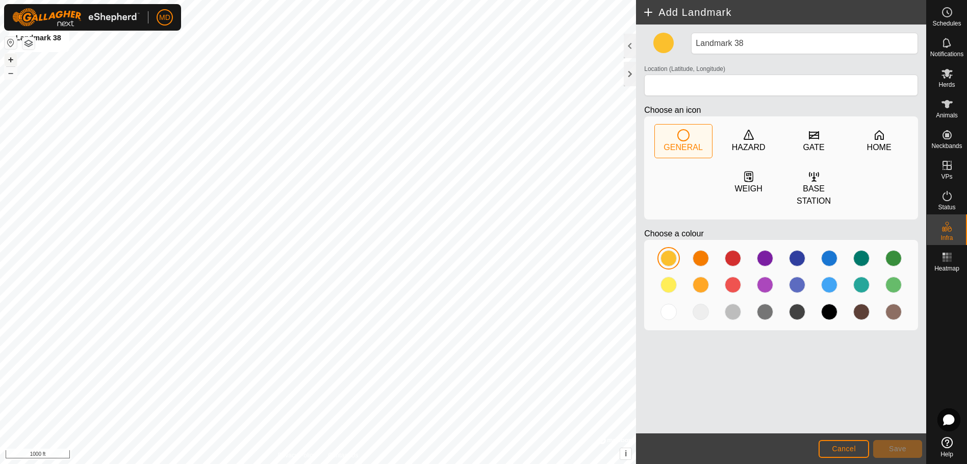
click at [10, 62] on button "+" at bounding box center [11, 60] width 12 height 12
click at [813, 137] on icon at bounding box center [814, 135] width 12 height 12
click at [698, 250] on div at bounding box center [701, 258] width 16 height 16
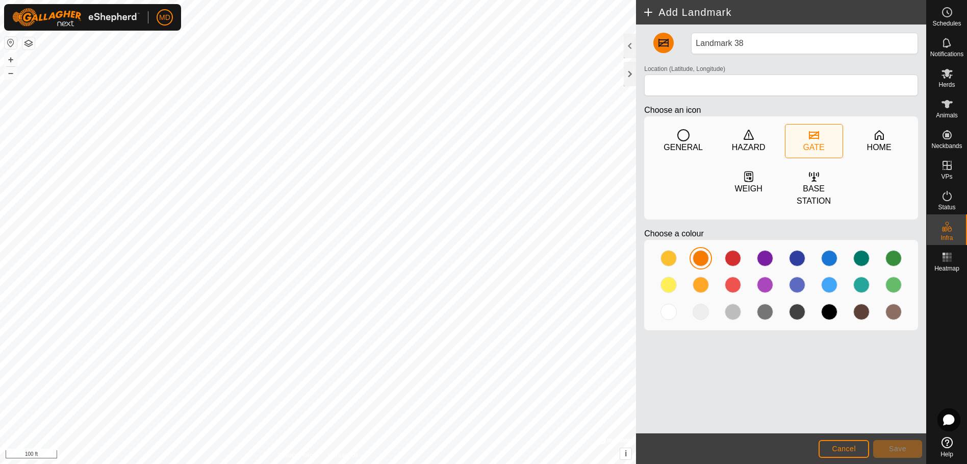
type input "31.641298, -95.453369"
click at [898, 448] on span "Save" at bounding box center [897, 448] width 17 height 8
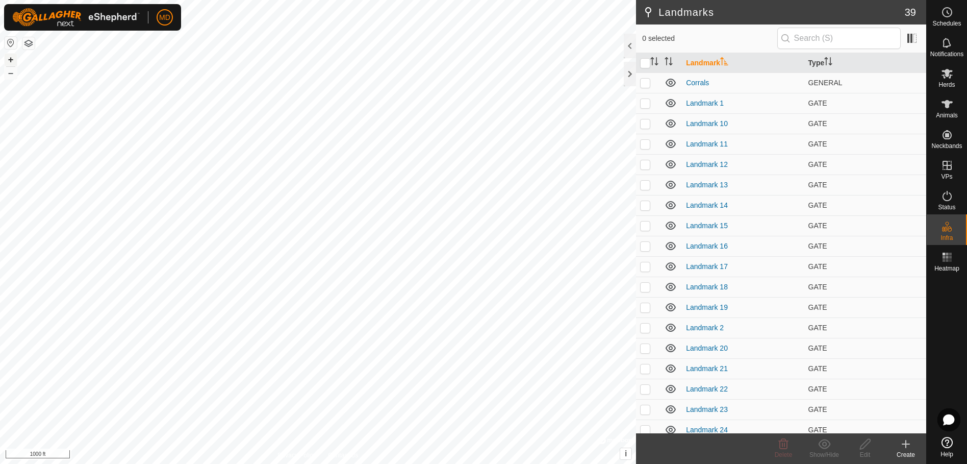
click at [12, 61] on button "+" at bounding box center [11, 60] width 12 height 12
checkbox input "true"
click at [870, 449] on icon at bounding box center [865, 444] width 13 height 12
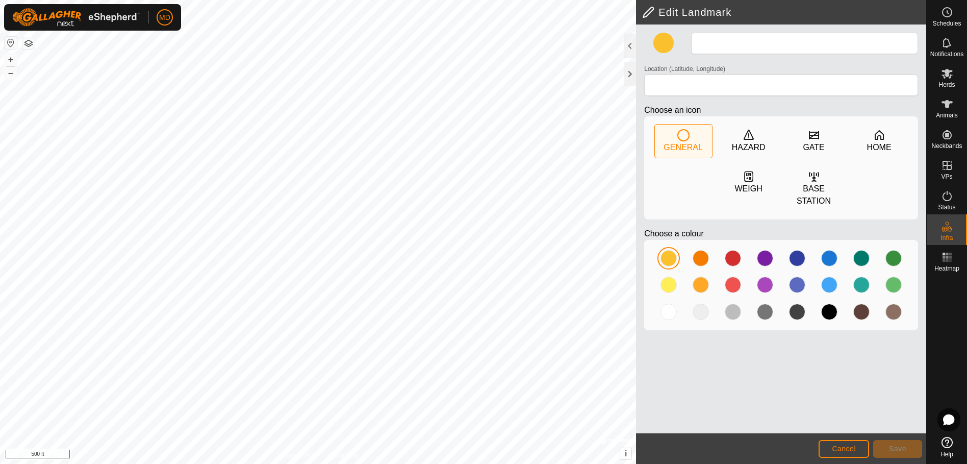
type input "Corrals"
click at [11, 60] on button "+" at bounding box center [11, 60] width 12 height 12
type input "31.640696, -95.449687"
click at [889, 442] on button "Save" at bounding box center [897, 449] width 49 height 18
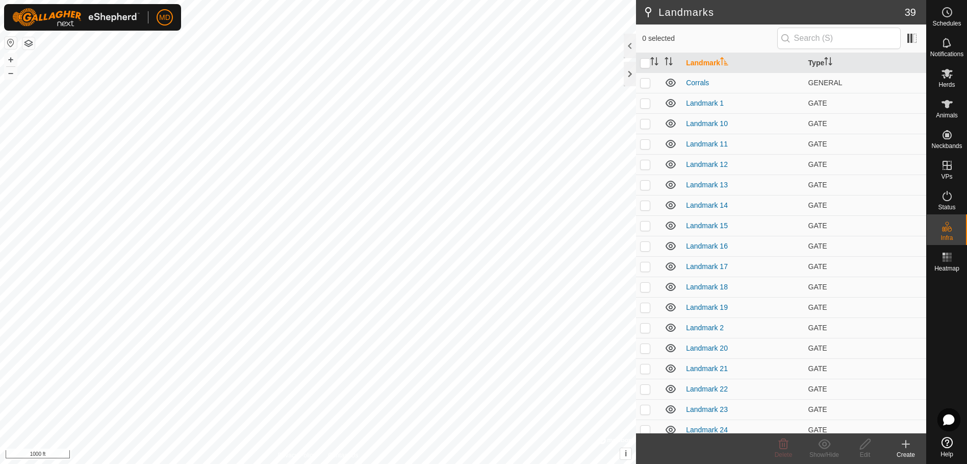
click at [10, 42] on button "button" at bounding box center [11, 43] width 12 height 12
click at [29, 41] on button "button" at bounding box center [28, 43] width 12 height 12
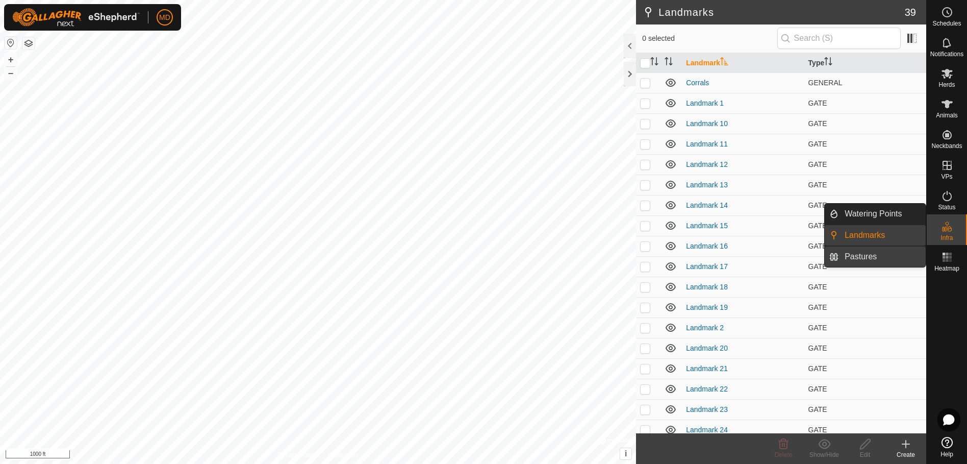
click at [849, 254] on link "Pastures" at bounding box center [882, 256] width 87 height 20
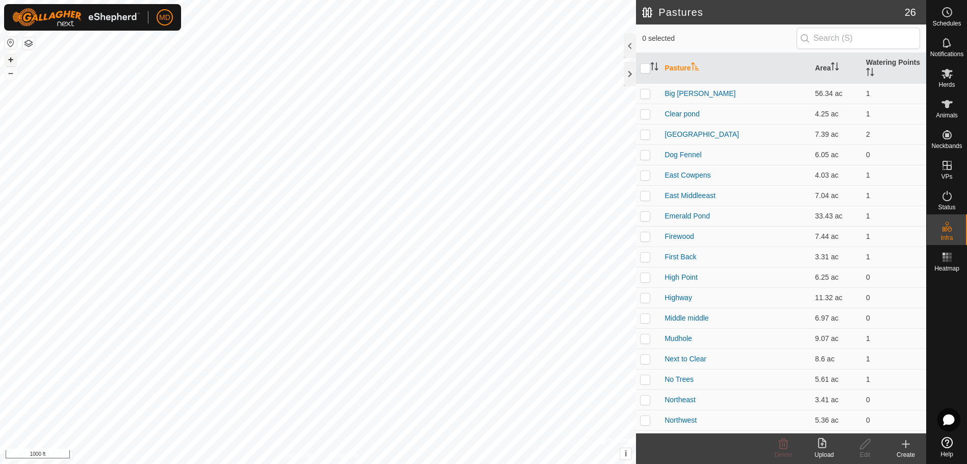
click at [12, 58] on button "+" at bounding box center [11, 60] width 12 height 12
click at [275, 0] on html "MD Schedules Notifications Herds Animals Neckbands VPs Status Infra Heatmap Hel…" at bounding box center [483, 232] width 967 height 464
click at [432, 0] on html "MD Schedules Notifications Herds Animals Neckbands VPs Status Infra Heatmap Hel…" at bounding box center [483, 232] width 967 height 464
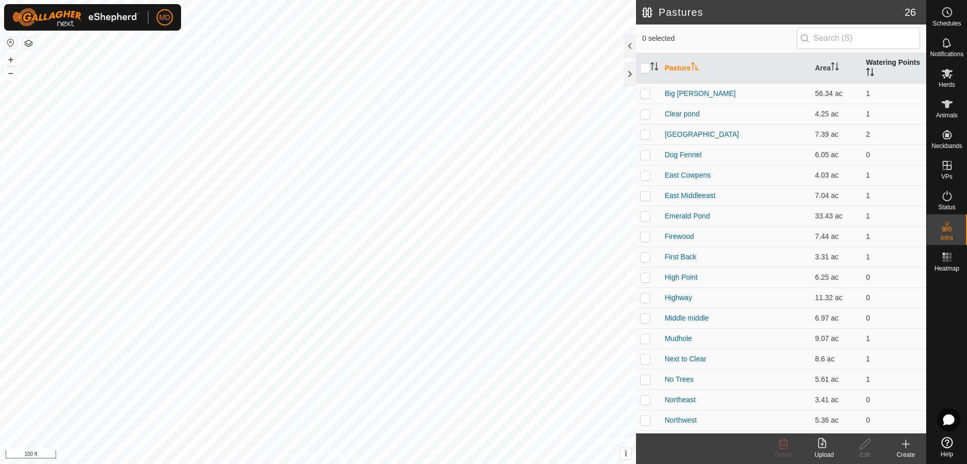
click at [877, 60] on th "Watering Points" at bounding box center [894, 68] width 64 height 31
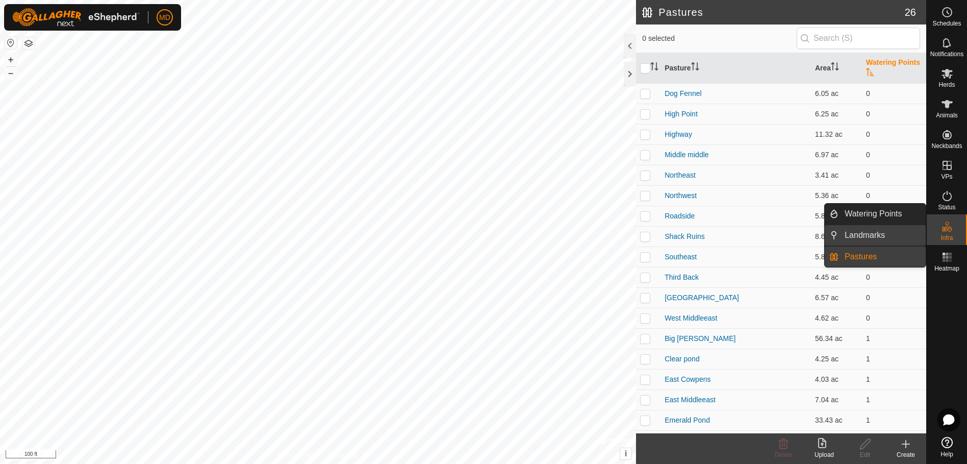
click at [859, 232] on link "Landmarks" at bounding box center [882, 235] width 87 height 20
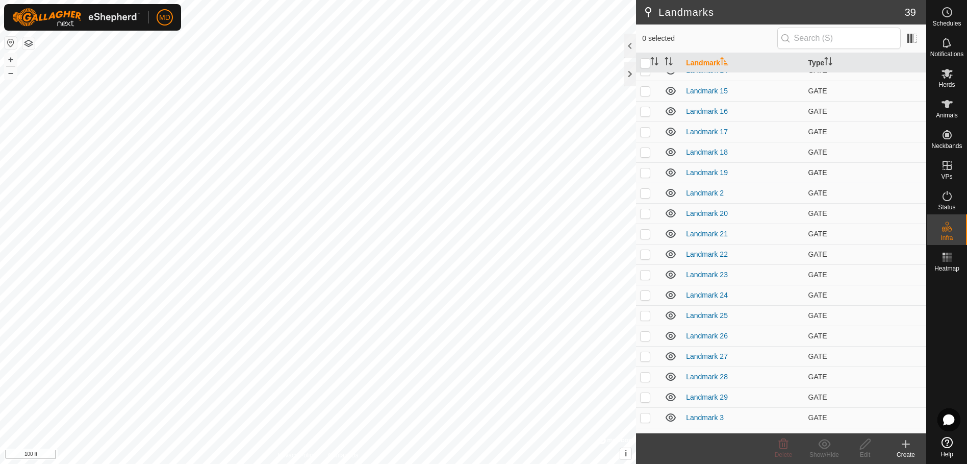
scroll to position [153, 0]
click at [642, 315] on p-checkbox at bounding box center [645, 317] width 10 height 8
checkbox input "true"
click at [867, 448] on icon at bounding box center [865, 444] width 13 height 12
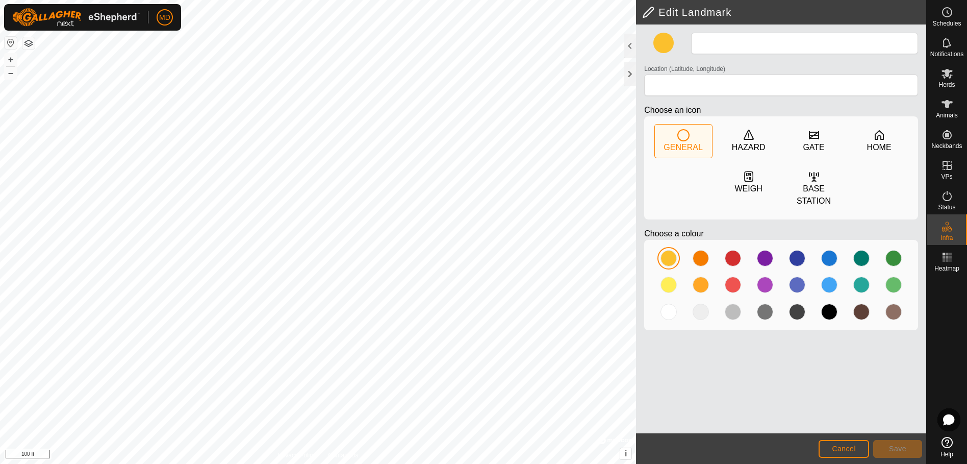
type input "Landmark 26"
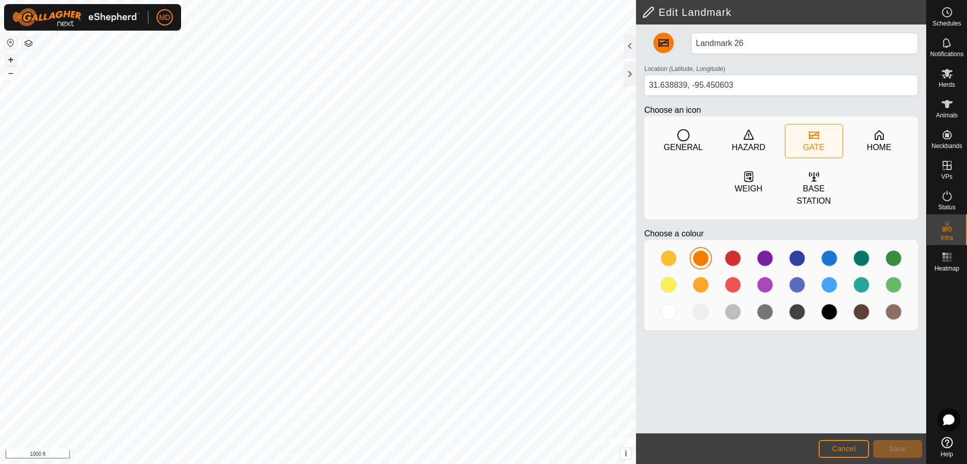
click at [10, 59] on button "+" at bounding box center [11, 60] width 12 height 12
type input "31.639002, -95.450635"
click at [904, 443] on button "Save" at bounding box center [897, 449] width 49 height 18
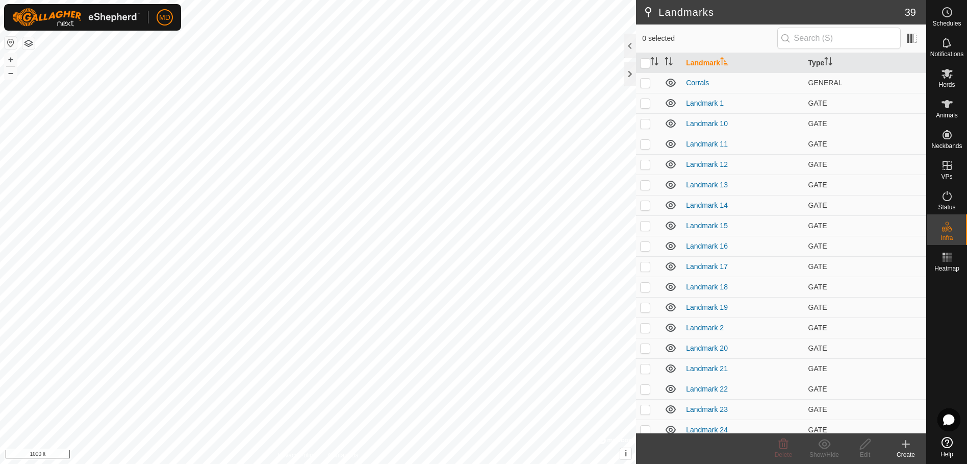
click at [904, 446] on icon at bounding box center [906, 444] width 12 height 12
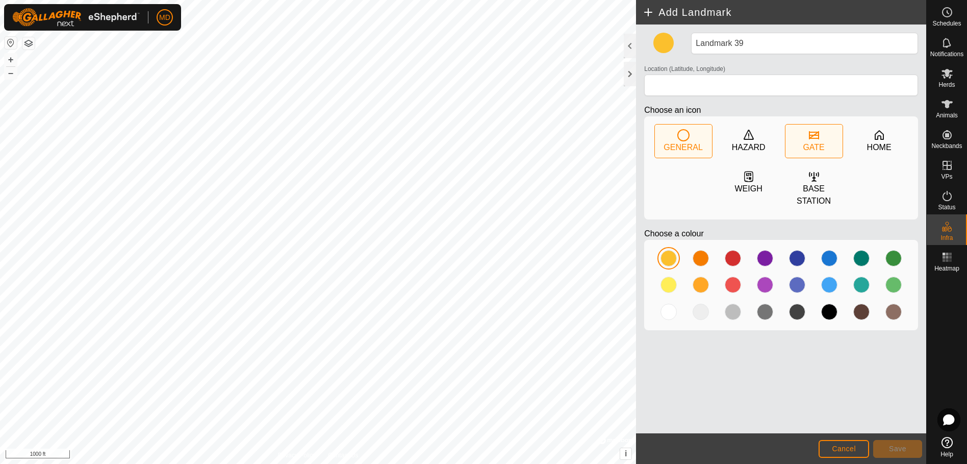
click at [820, 138] on icon at bounding box center [814, 135] width 12 height 12
click at [700, 250] on div at bounding box center [701, 258] width 16 height 16
click at [10, 62] on button "+" at bounding box center [11, 60] width 12 height 12
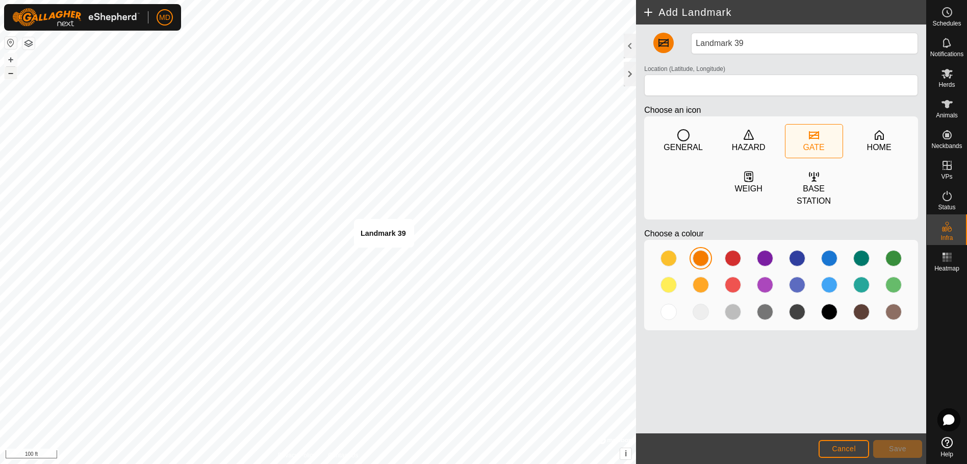
type input "31.640758, -95.450094"
click at [896, 446] on span "Save" at bounding box center [897, 448] width 17 height 8
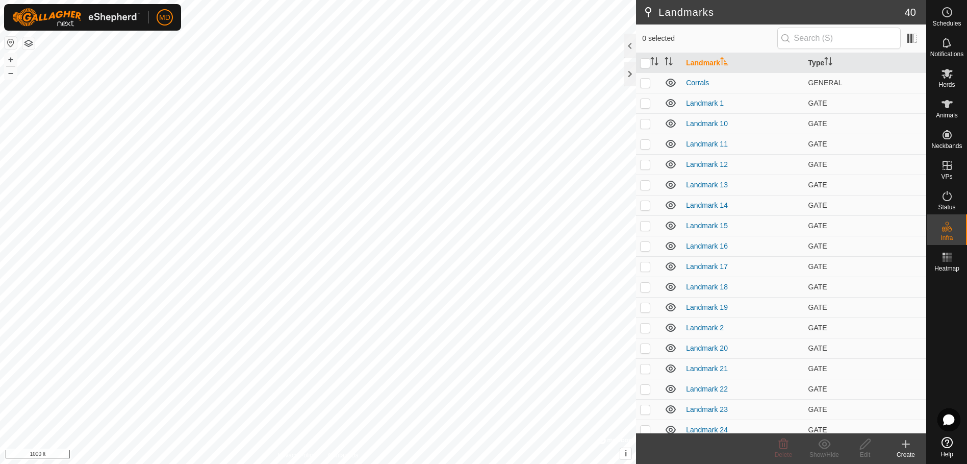
click at [896, 447] on create-svg-icon at bounding box center [906, 444] width 41 height 12
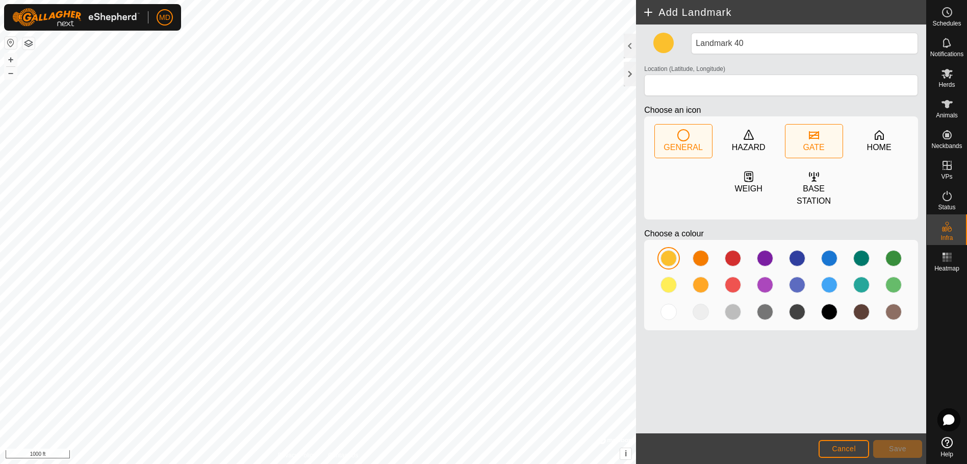
click at [813, 138] on icon at bounding box center [814, 135] width 10 height 8
click at [699, 250] on div at bounding box center [701, 258] width 16 height 16
click at [11, 61] on button "+" at bounding box center [11, 60] width 12 height 12
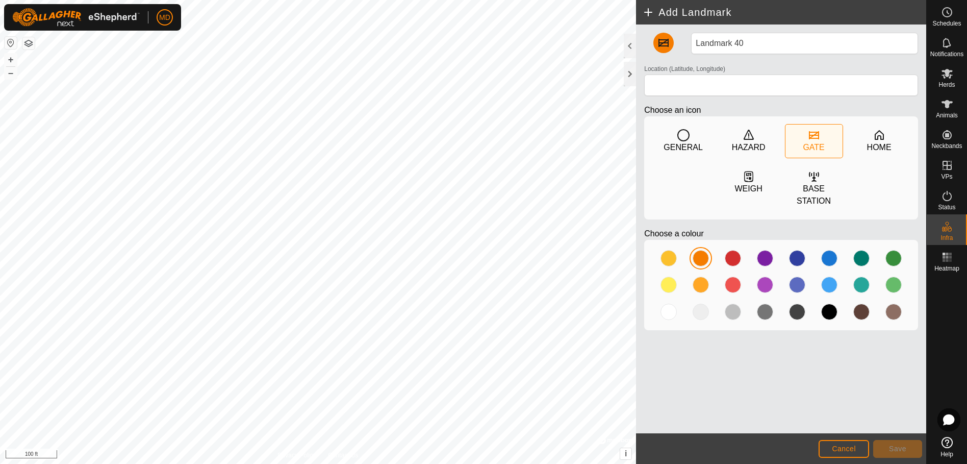
click at [210, 0] on html "MD Schedules Notifications Herds Animals Neckbands VPs Status Infra Heatmap Hel…" at bounding box center [483, 232] width 967 height 464
type input "31.641244, -95.449880"
click at [900, 445] on span "Save" at bounding box center [897, 448] width 17 height 8
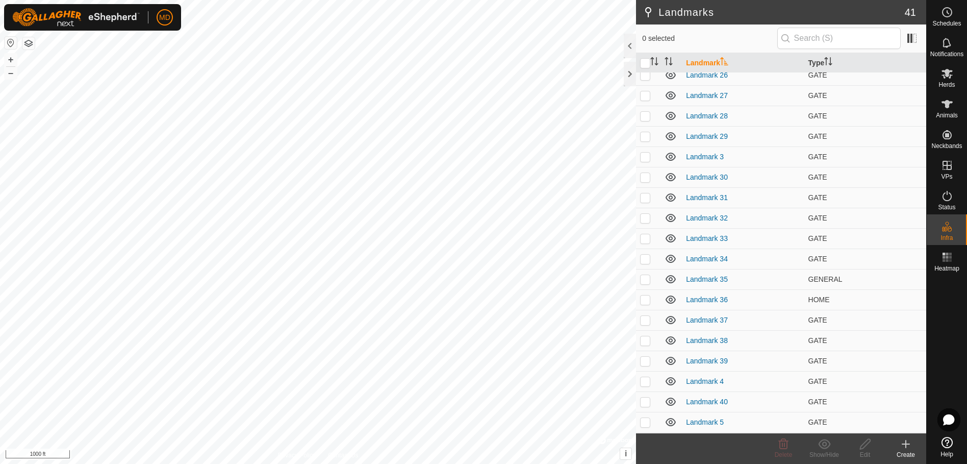
scroll to position [374, 0]
click at [8, 59] on button "+" at bounding box center [11, 60] width 12 height 12
click at [9, 59] on button "+" at bounding box center [11, 60] width 12 height 12
click at [637, 313] on div "Landmarks 41 0 selected Landmark Type Corrals GENERAL Landmark 1 GATE Landmark …" at bounding box center [463, 232] width 926 height 464
click at [11, 57] on button "+" at bounding box center [11, 60] width 12 height 12
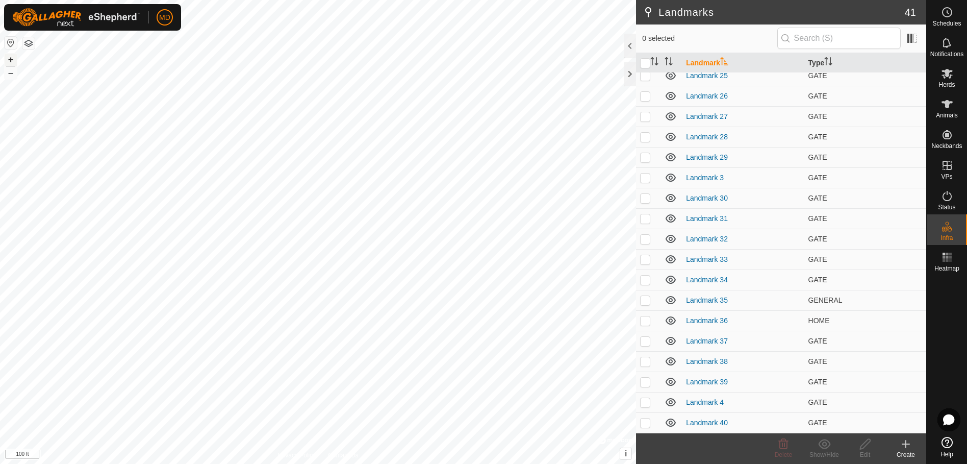
click at [11, 57] on button "+" at bounding box center [11, 60] width 12 height 12
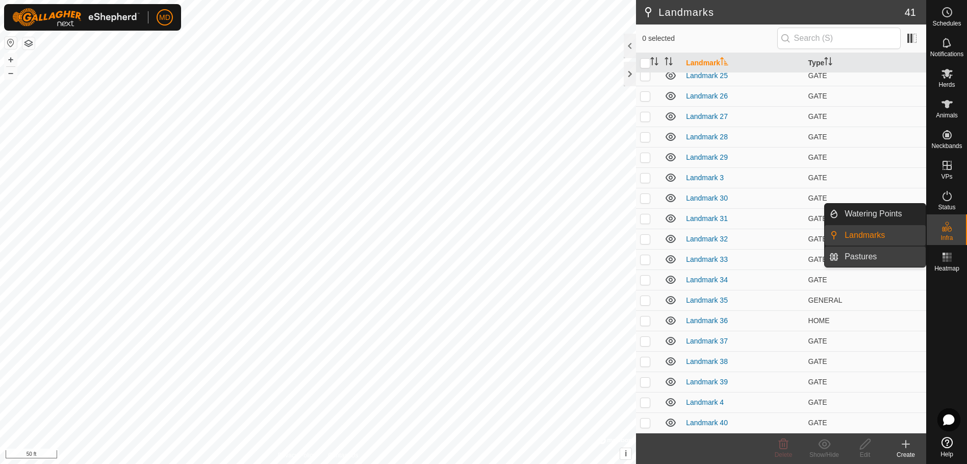
click at [871, 254] on link "Pastures" at bounding box center [882, 256] width 87 height 20
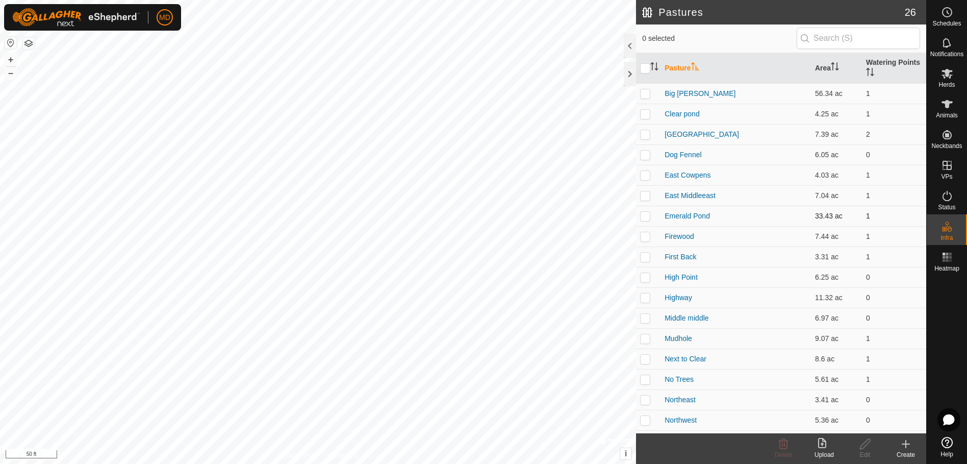
click at [645, 214] on p-checkbox at bounding box center [645, 216] width 10 height 8
checkbox input "true"
click at [868, 447] on icon at bounding box center [865, 444] width 13 height 12
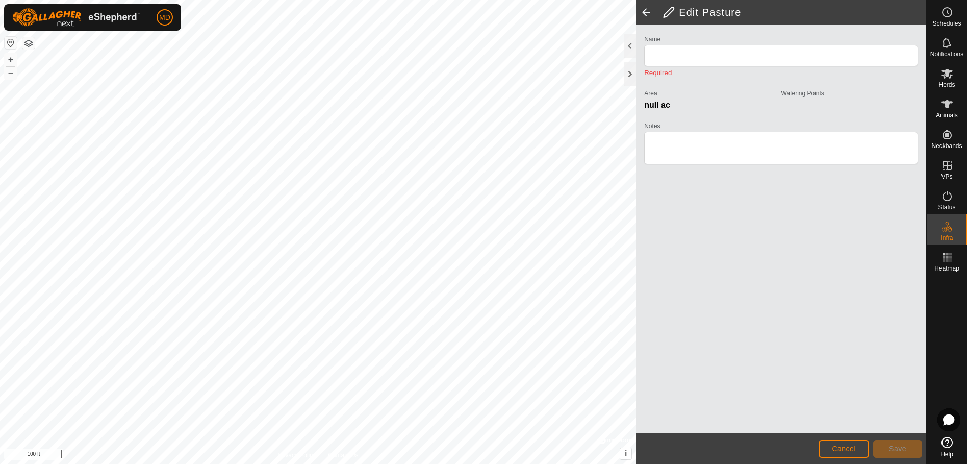
type input "Emerald Pond"
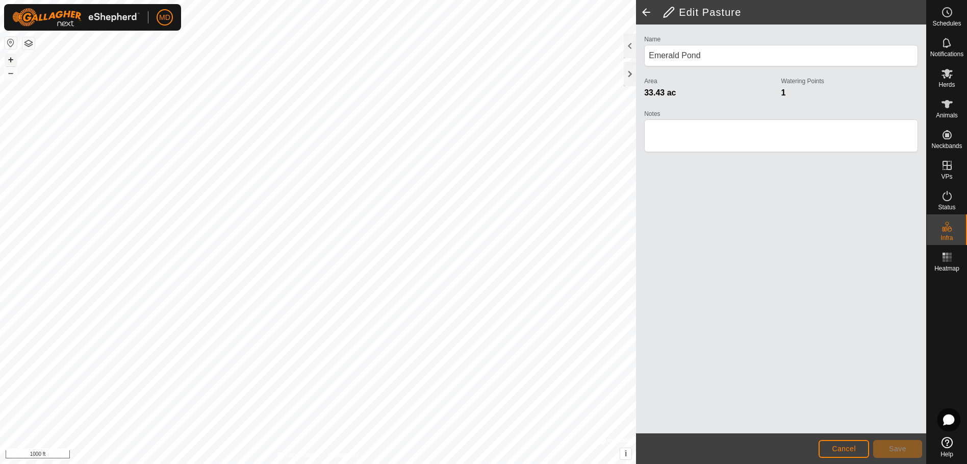
click at [11, 59] on button "+" at bounding box center [11, 60] width 12 height 12
click at [11, 60] on button "+" at bounding box center [11, 60] width 12 height 12
click at [894, 447] on span "Save" at bounding box center [897, 448] width 17 height 8
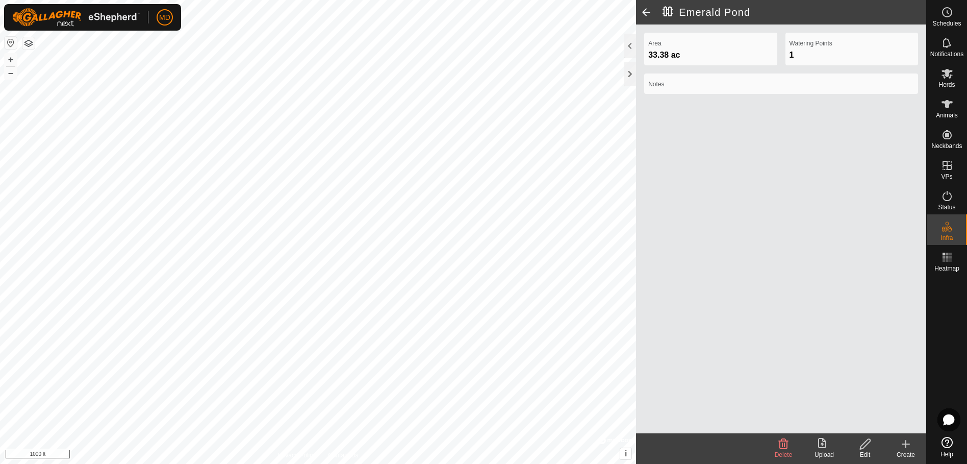
click at [646, 9] on span at bounding box center [646, 12] width 20 height 24
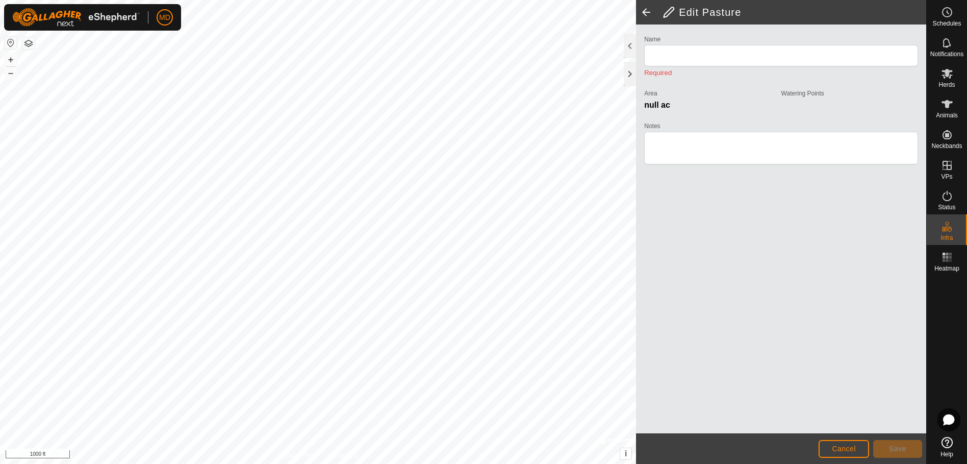
type input "Emerald Pond"
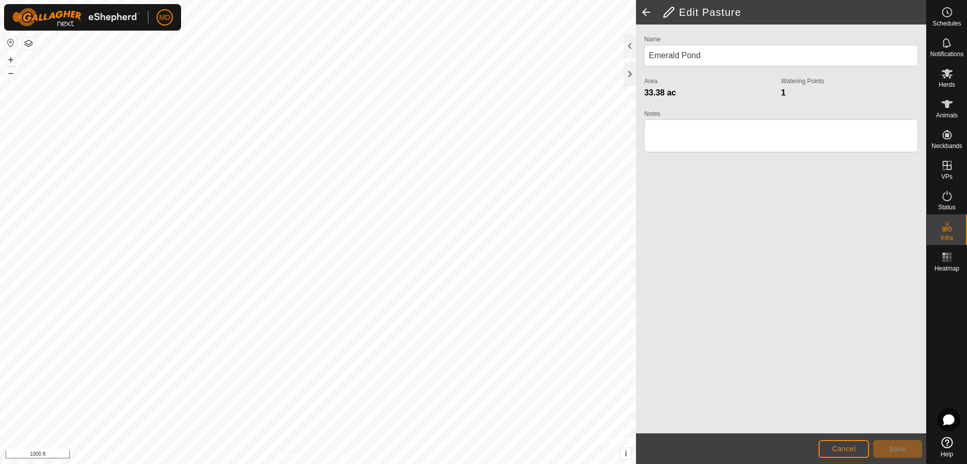
click at [643, 9] on span at bounding box center [646, 12] width 20 height 24
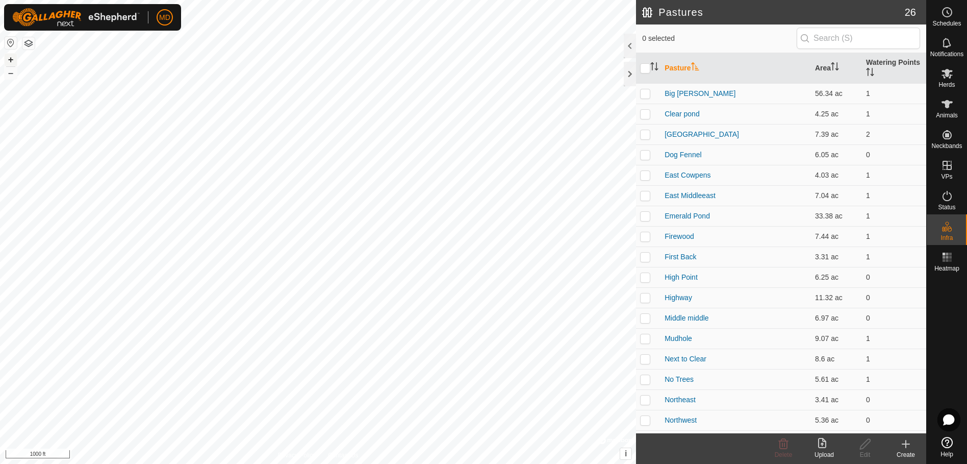
click at [10, 60] on button "+" at bounding box center [11, 60] width 12 height 12
click at [10, 74] on button "–" at bounding box center [11, 73] width 12 height 12
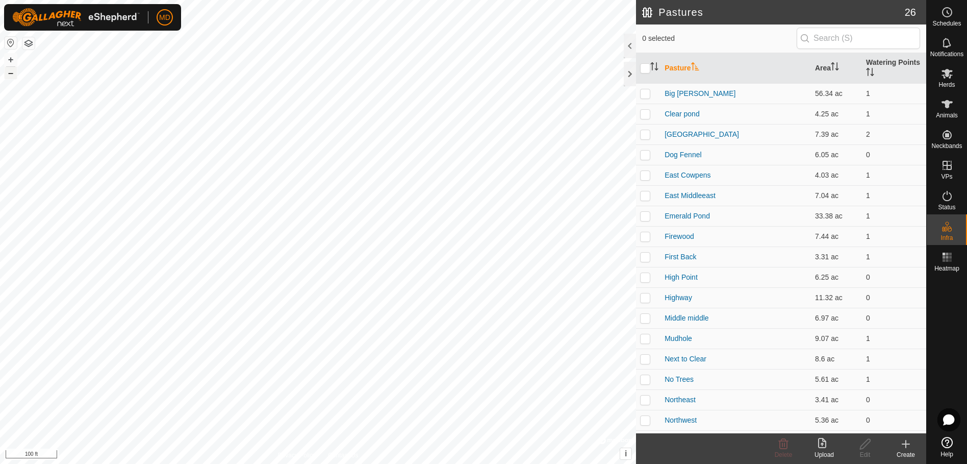
click at [10, 74] on button "–" at bounding box center [11, 73] width 12 height 12
click at [9, 71] on button "–" at bounding box center [11, 73] width 12 height 12
